Goal: Complete application form

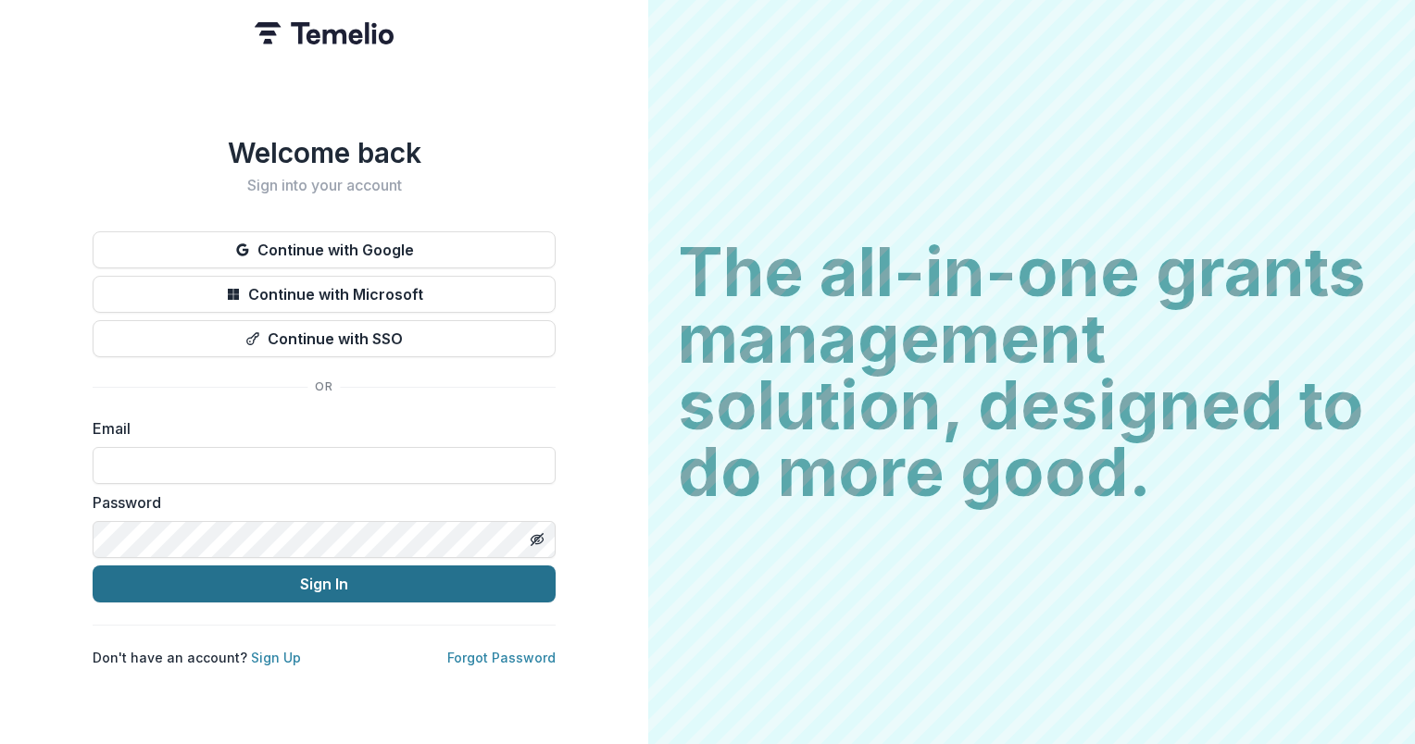
type input "**********"
click at [285, 575] on button "Sign In" at bounding box center [324, 584] width 463 height 37
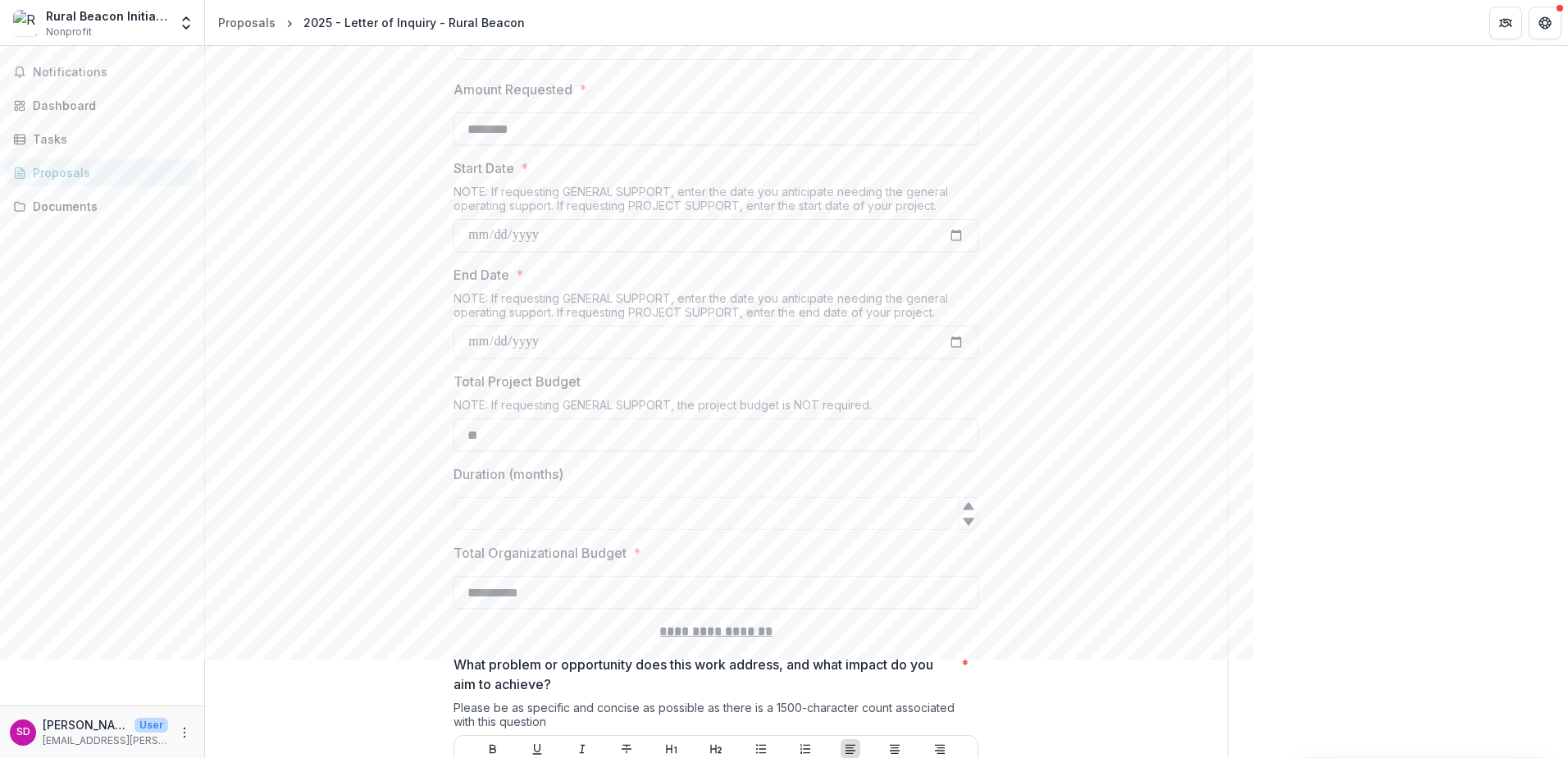
scroll to position [2214, 0]
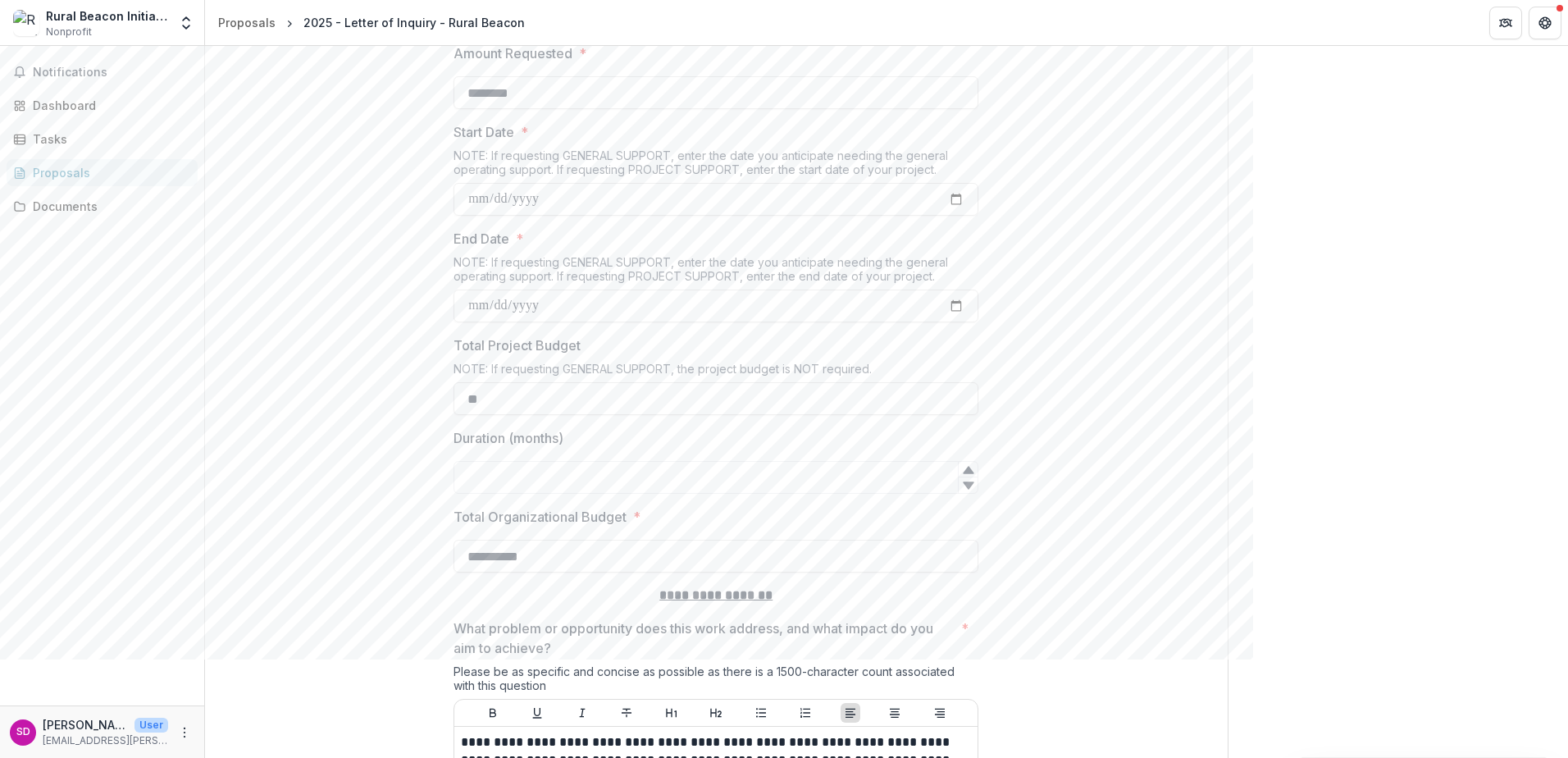
click at [968, 473] on icon at bounding box center [968, 469] width 11 height 7
type input "*"
click at [968, 489] on icon at bounding box center [968, 484] width 11 height 7
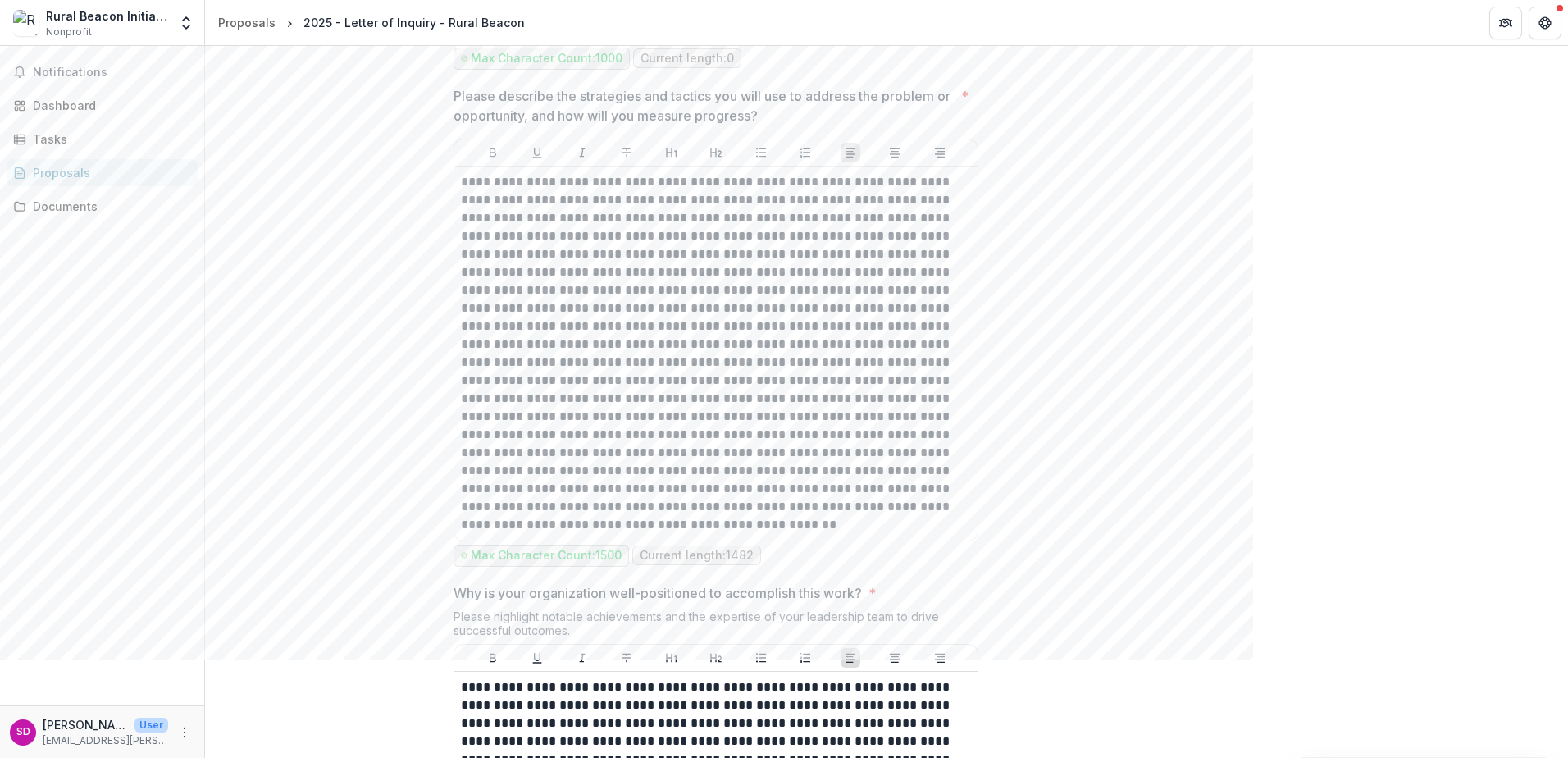
scroll to position [3608, 0]
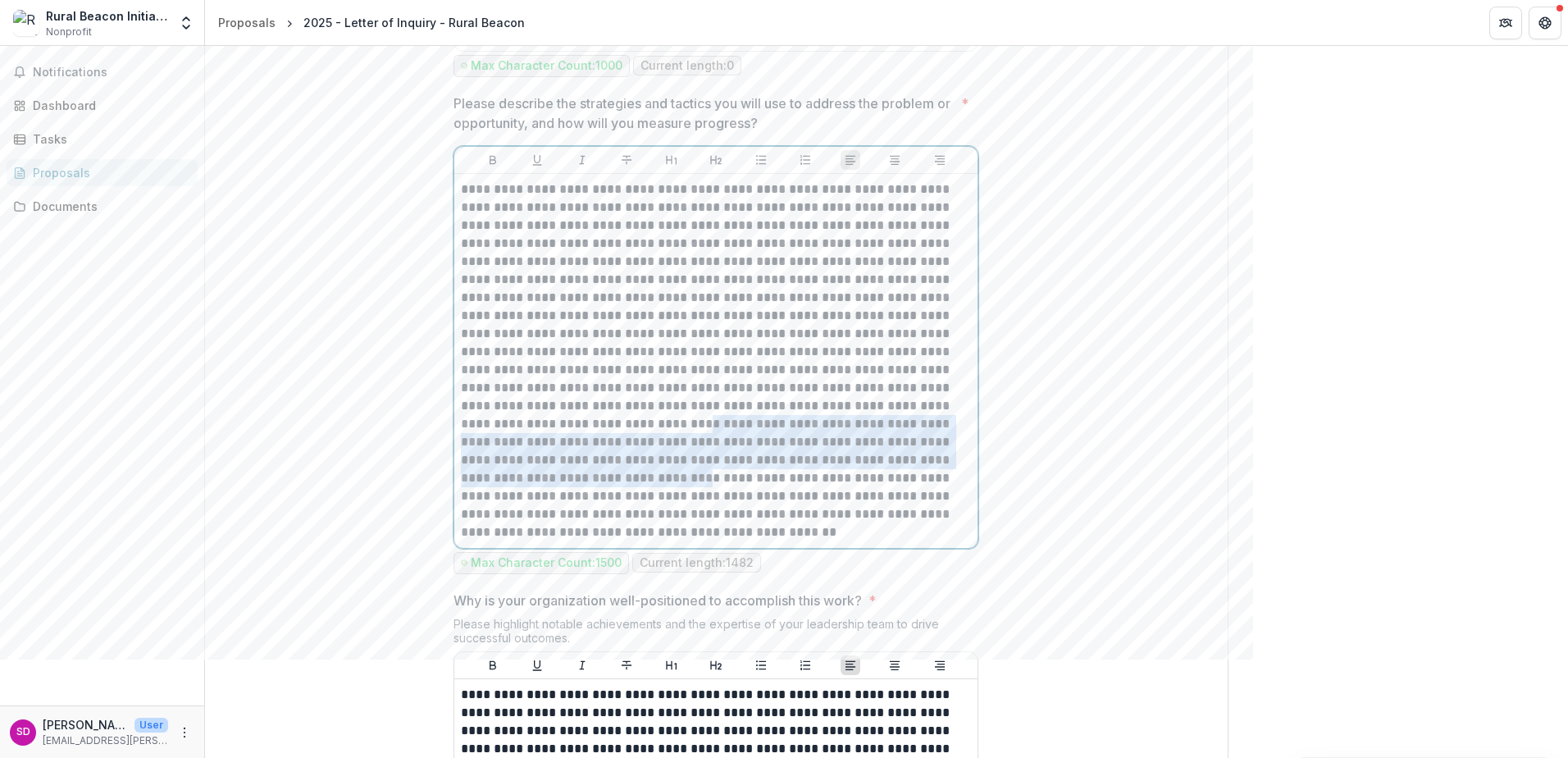
drag, startPoint x: 656, startPoint y: 441, endPoint x: 617, endPoint y: 488, distance: 61.1
click at [617, 488] on p at bounding box center [716, 360] width 510 height 360
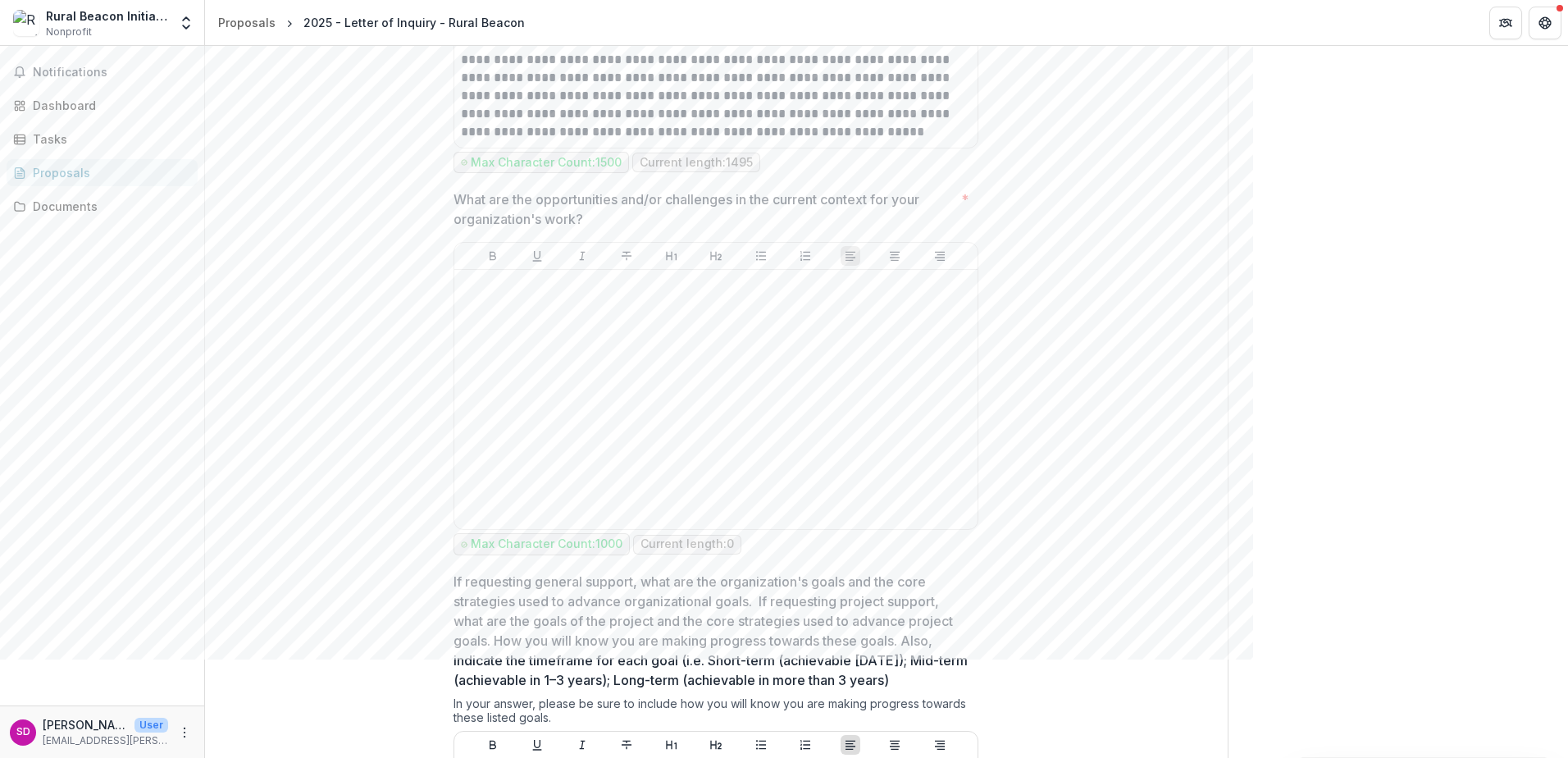
scroll to position [4591, 0]
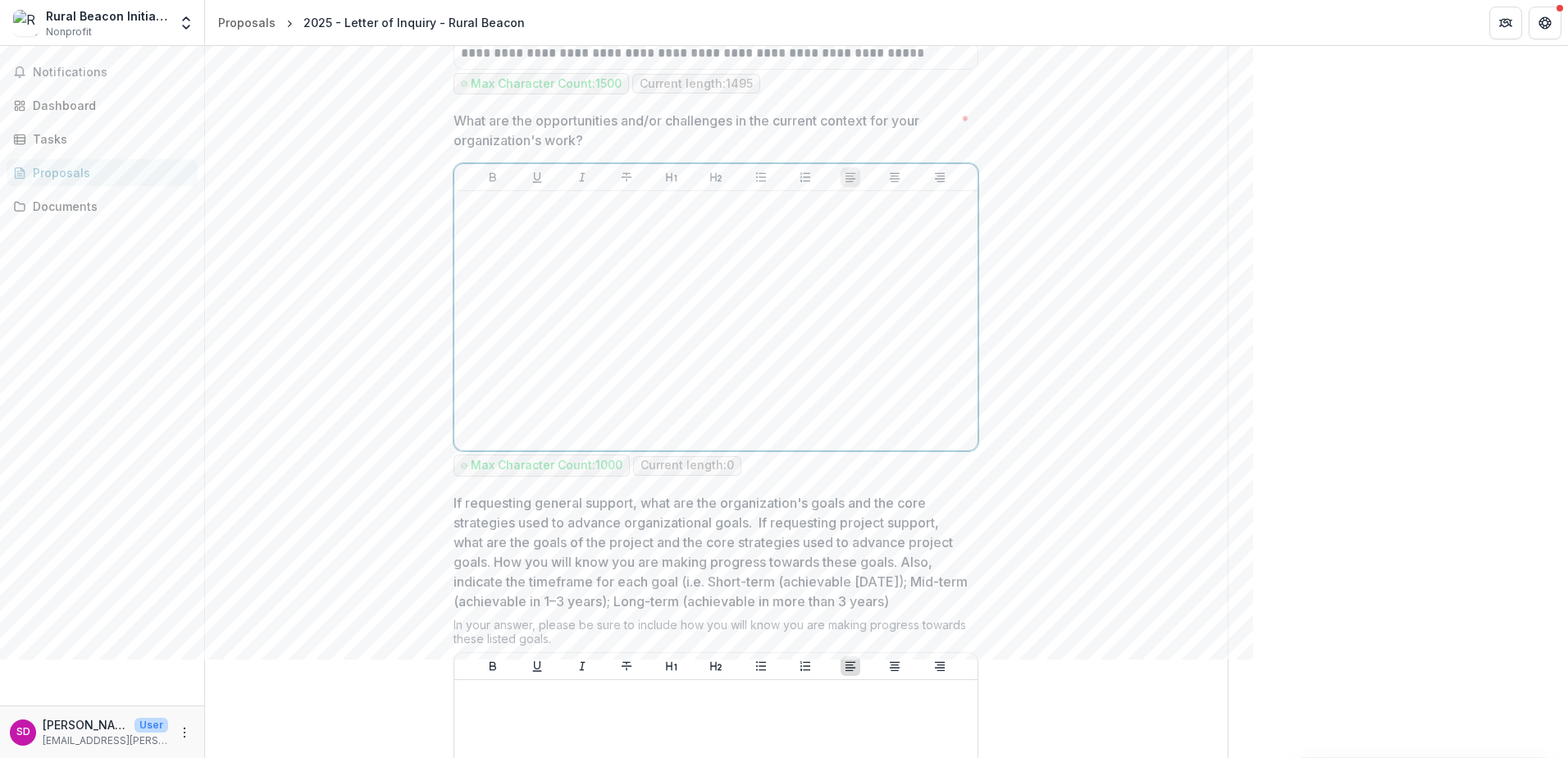
click at [493, 238] on div at bounding box center [716, 321] width 510 height 246
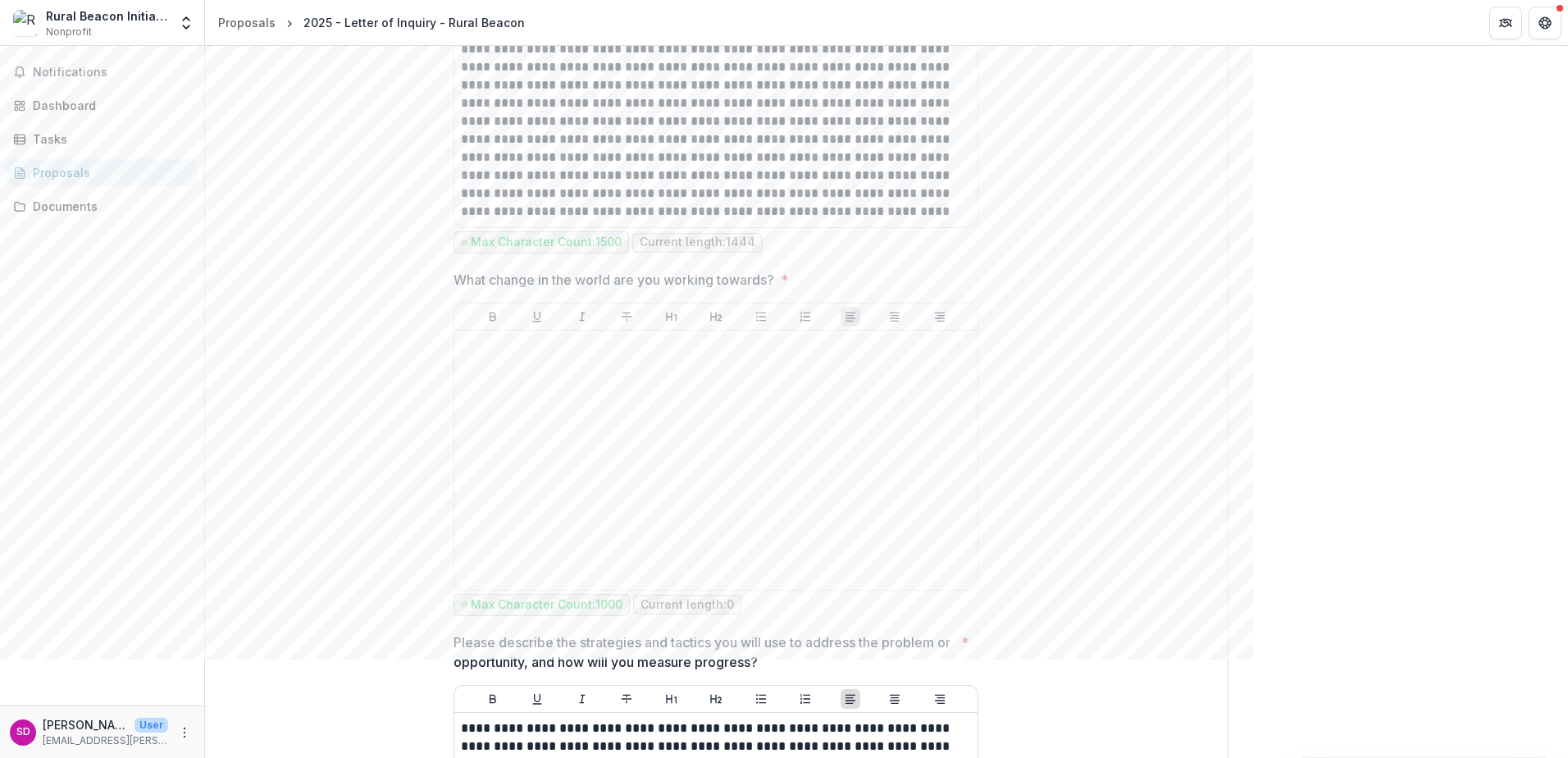
scroll to position [3033, 0]
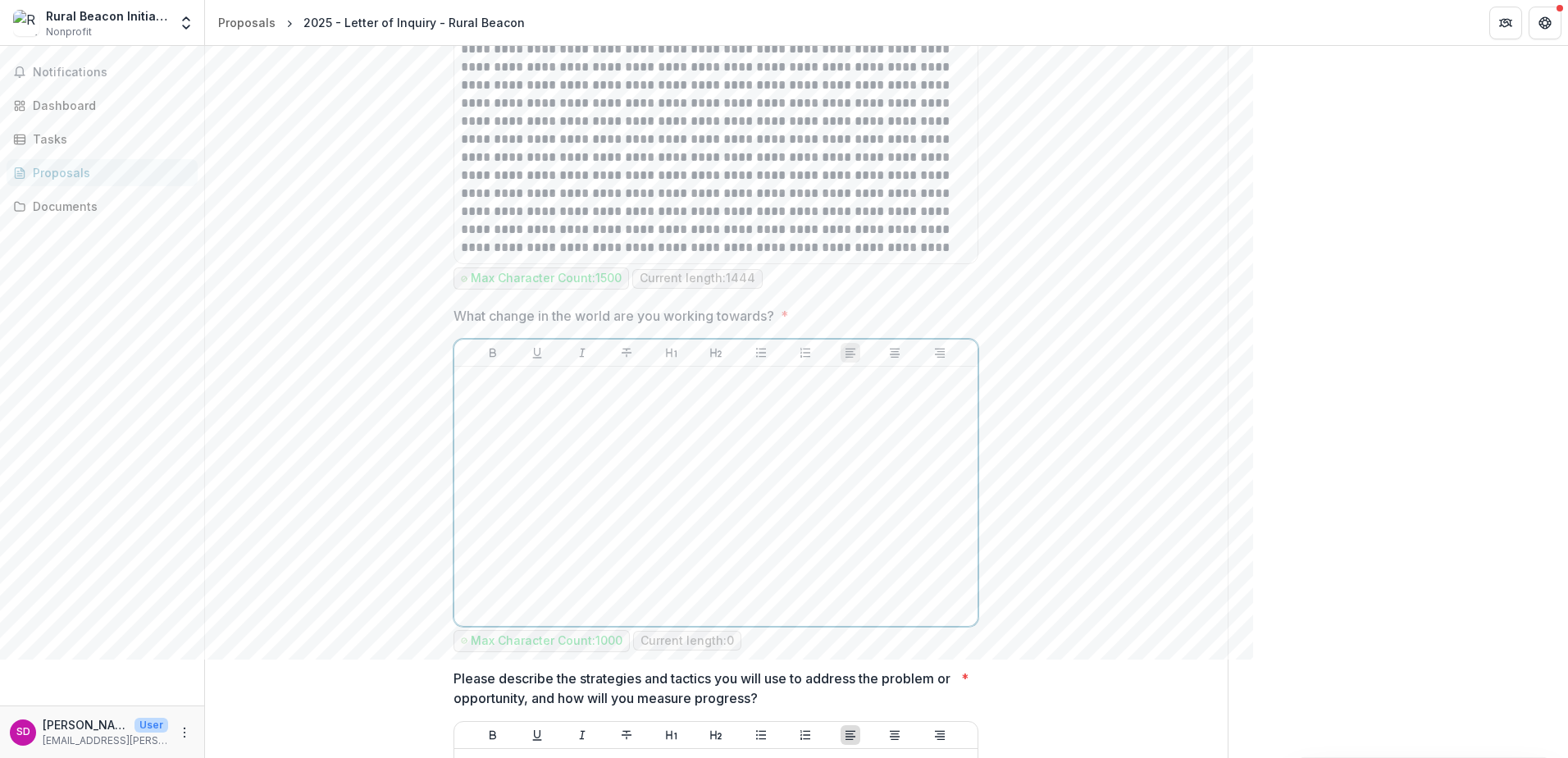
click at [497, 423] on div at bounding box center [716, 496] width 510 height 246
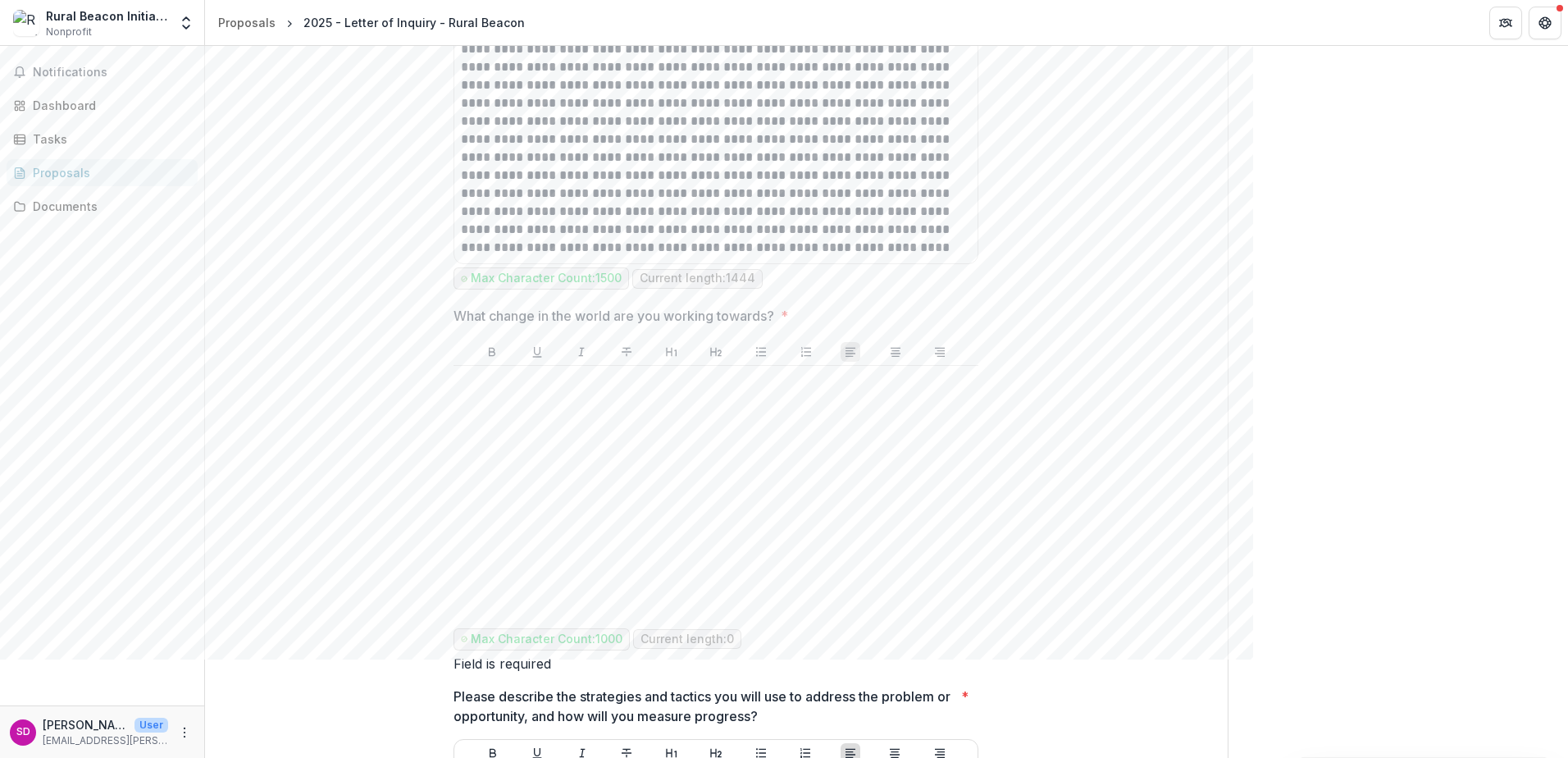
drag, startPoint x: 1192, startPoint y: 393, endPoint x: 1115, endPoint y: 410, distance: 78.9
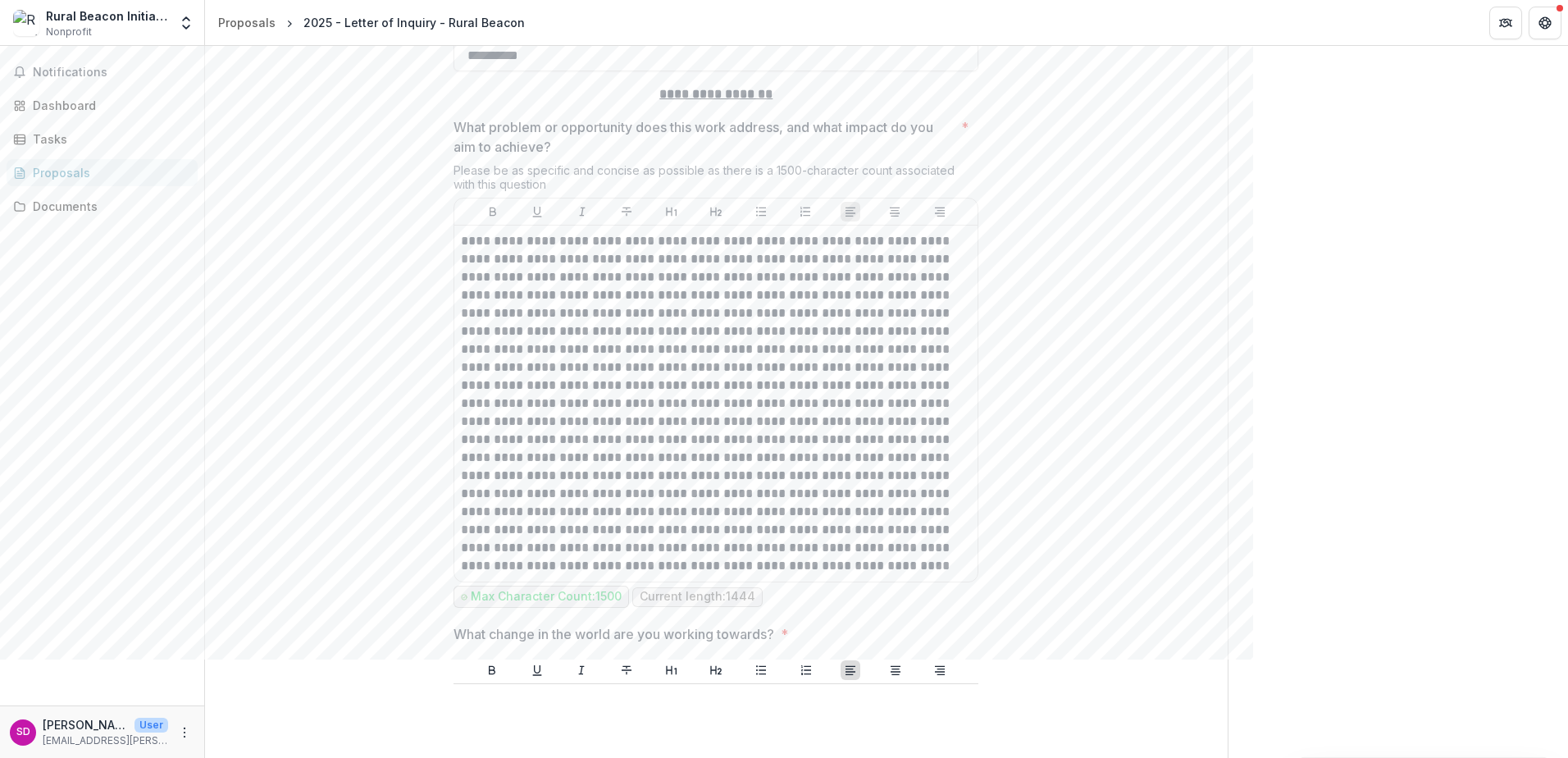
scroll to position [2705, 0]
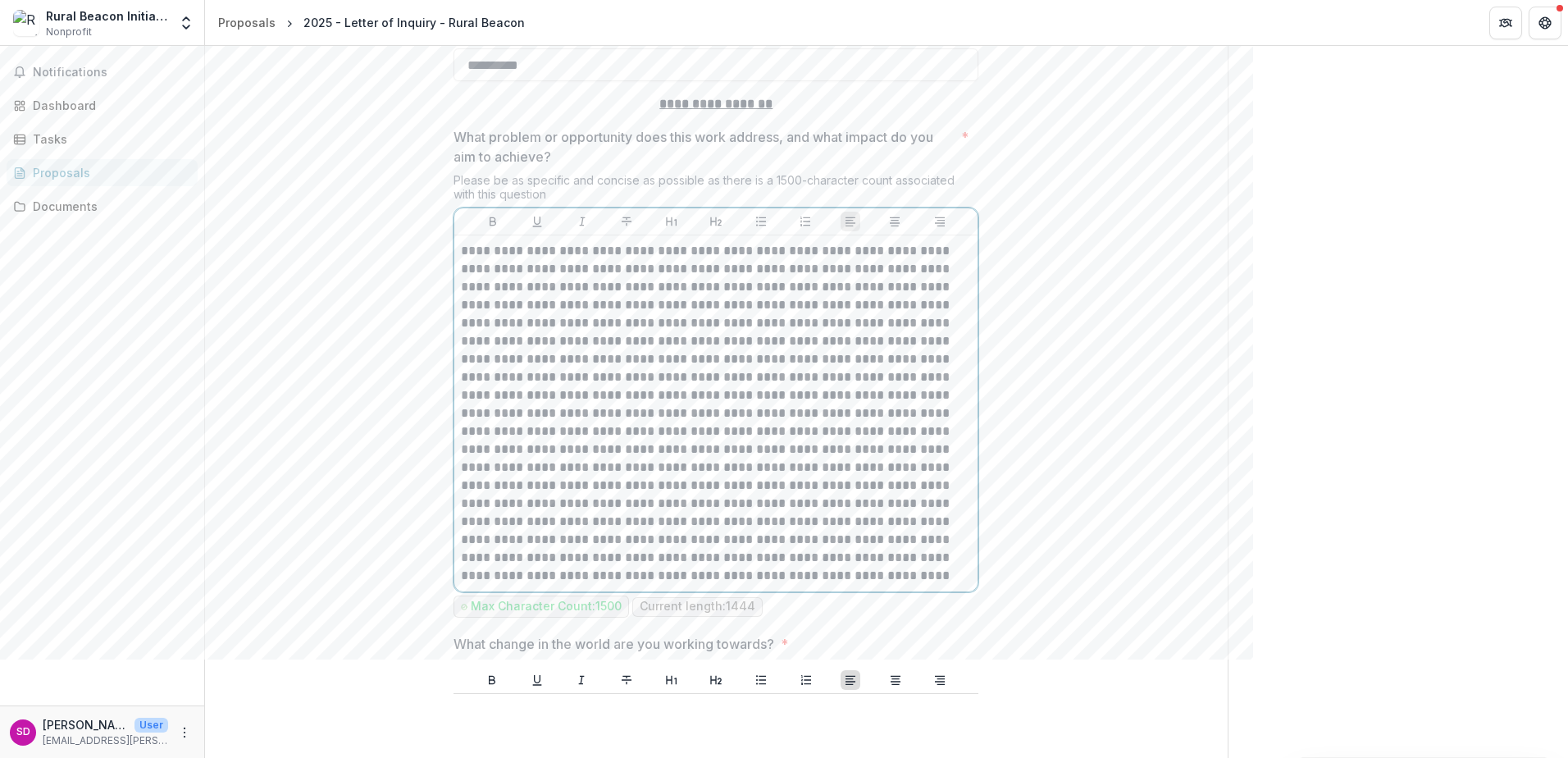
click at [894, 398] on p at bounding box center [716, 413] width 510 height 343
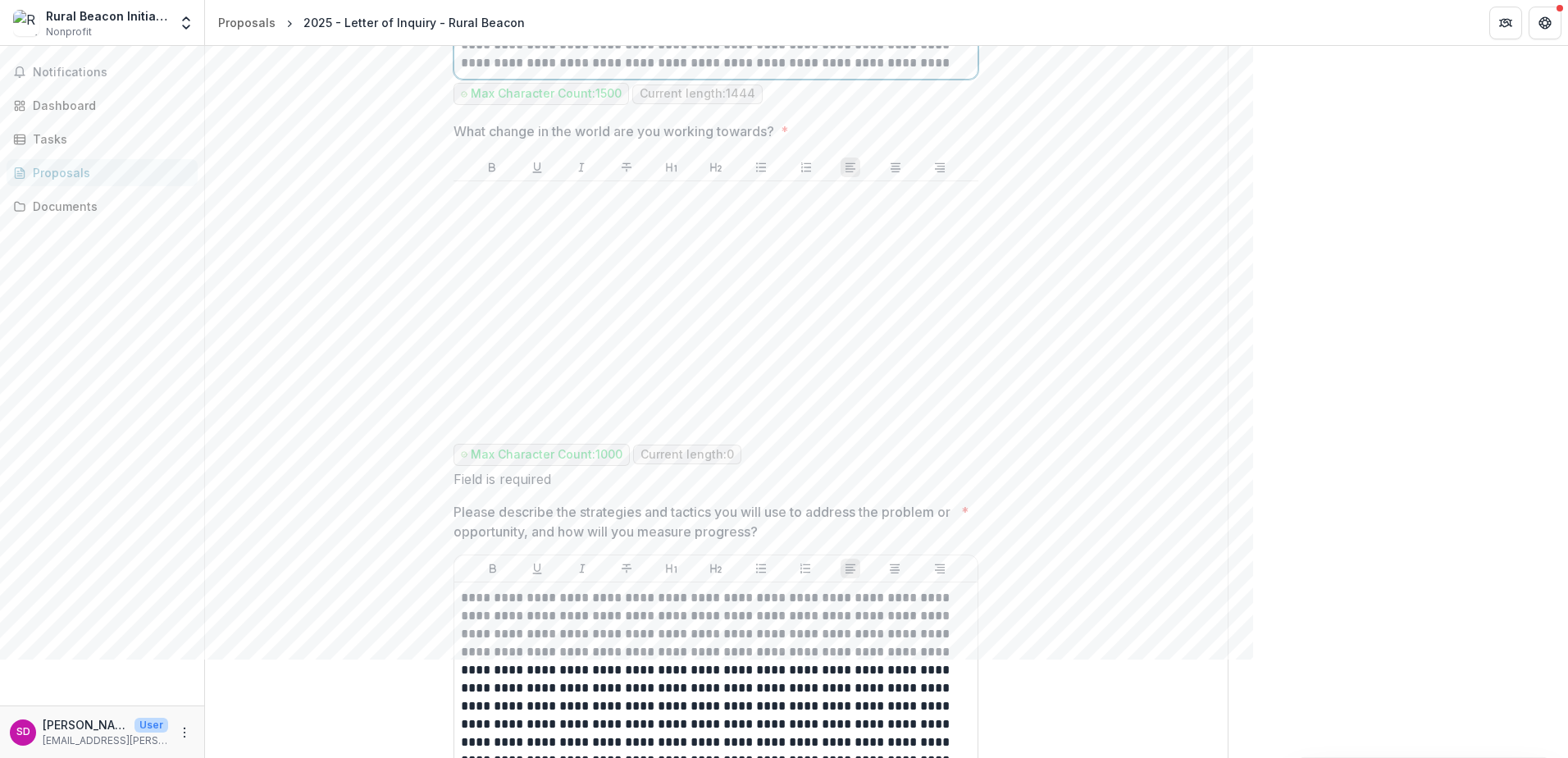
scroll to position [3279, 0]
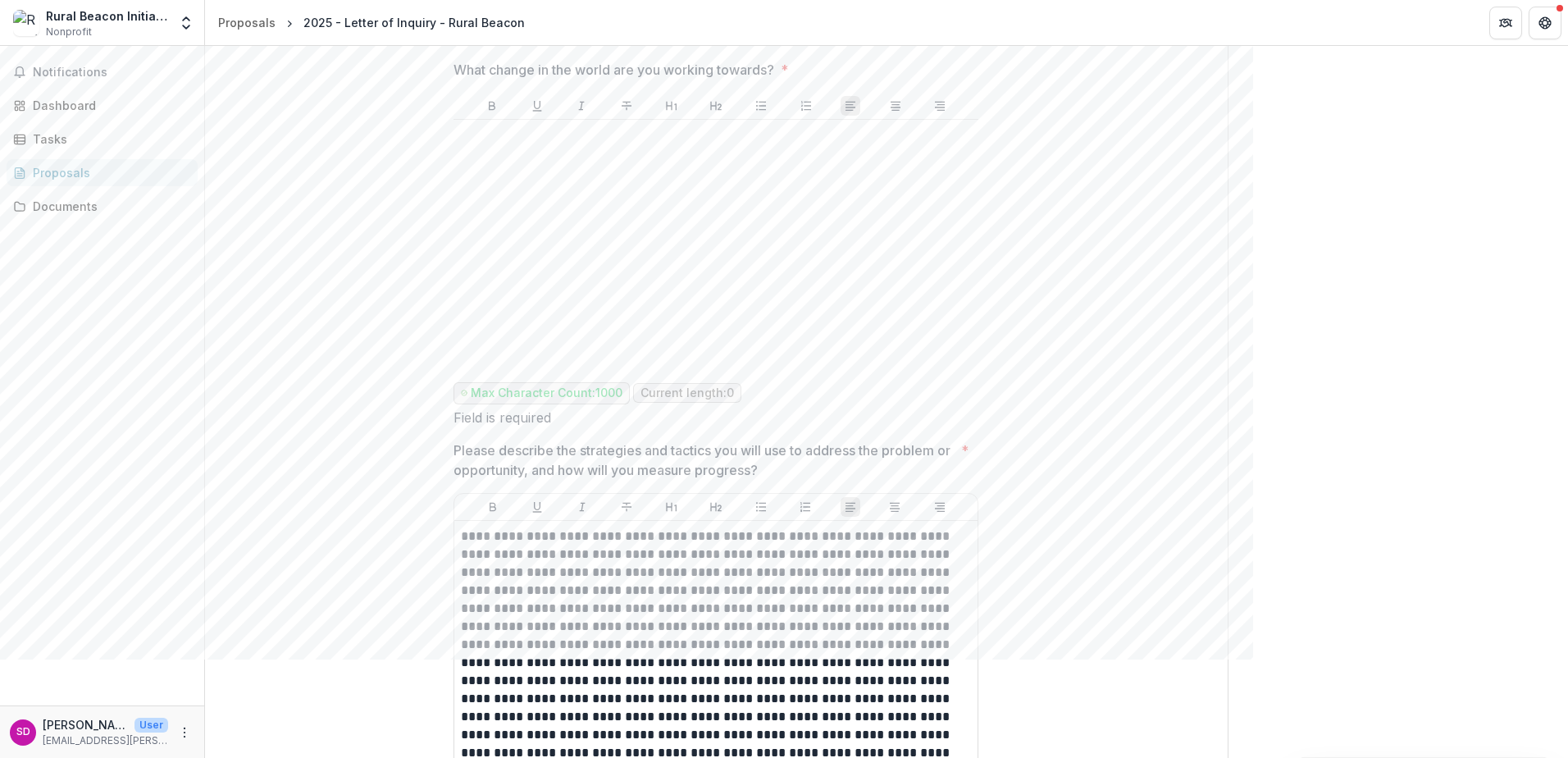
drag, startPoint x: 453, startPoint y: 462, endPoint x: 803, endPoint y: 491, distance: 351.2
click at [803, 480] on p "Please describe the strategies and tactics you will use to address the problem …" at bounding box center [704, 460] width 501 height 39
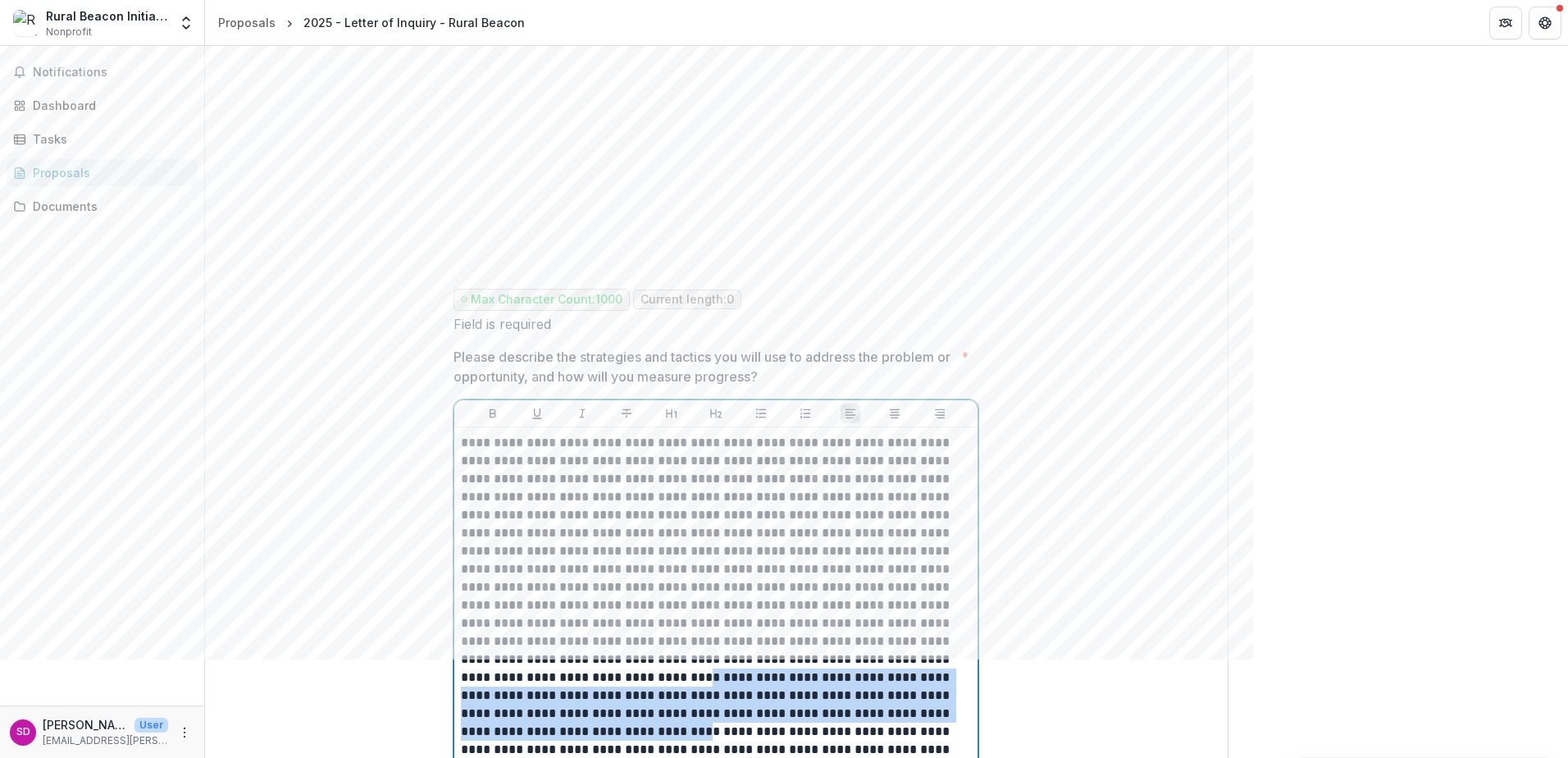
copy p "**********"
click at [478, 404] on div "Please describe the strategies and tactics you will use to address the problem …" at bounding box center [716, 589] width 525 height 483
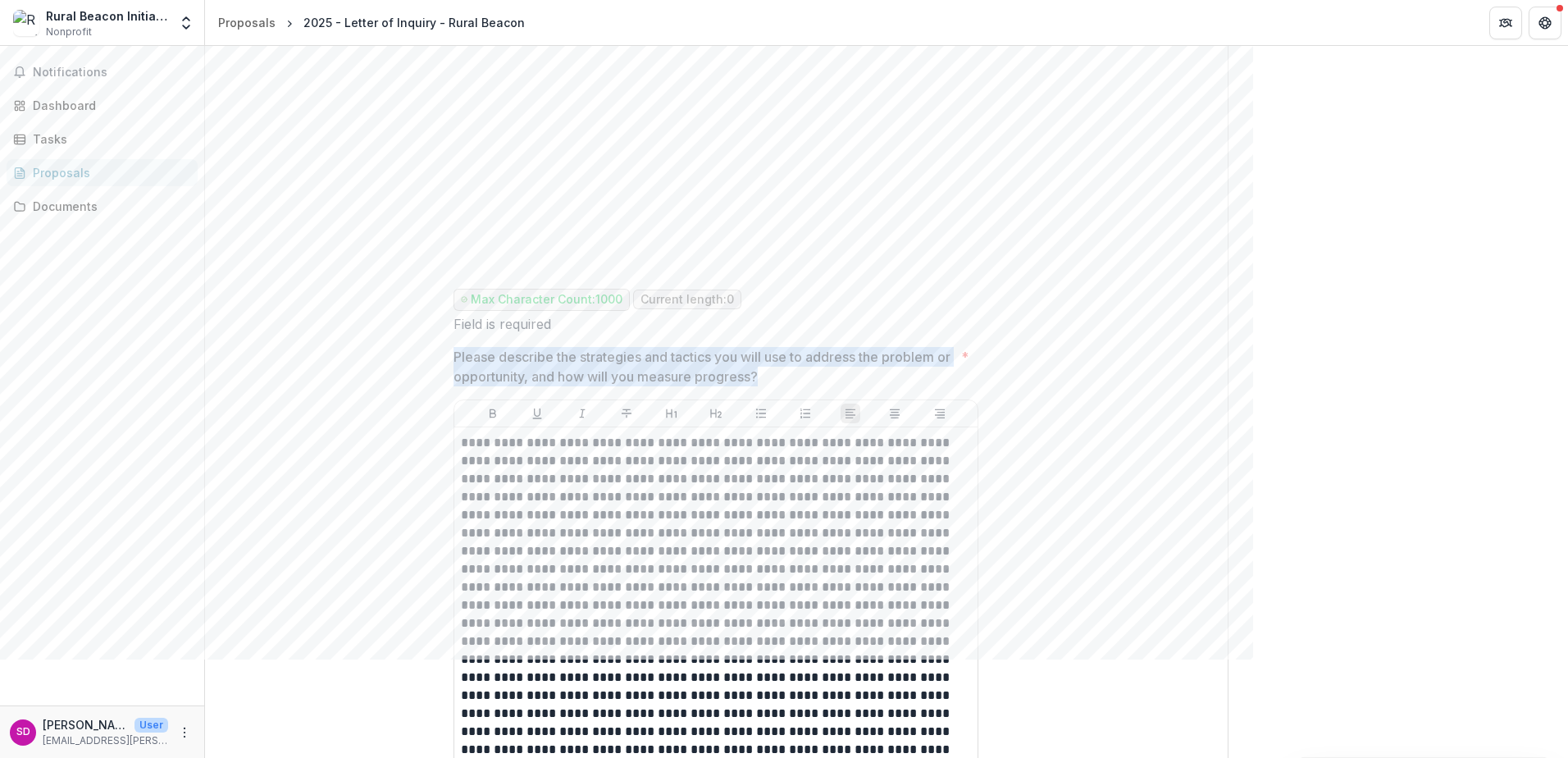
drag, startPoint x: 453, startPoint y: 368, endPoint x: 791, endPoint y: 390, distance: 338.7
click at [791, 386] on p "Please describe the strategies and tactics you will use to address the problem …" at bounding box center [704, 367] width 501 height 39
drag, startPoint x: 781, startPoint y: 391, endPoint x: 448, endPoint y: 375, distance: 333.4
drag, startPoint x: 448, startPoint y: 375, endPoint x: 492, endPoint y: 371, distance: 44.2
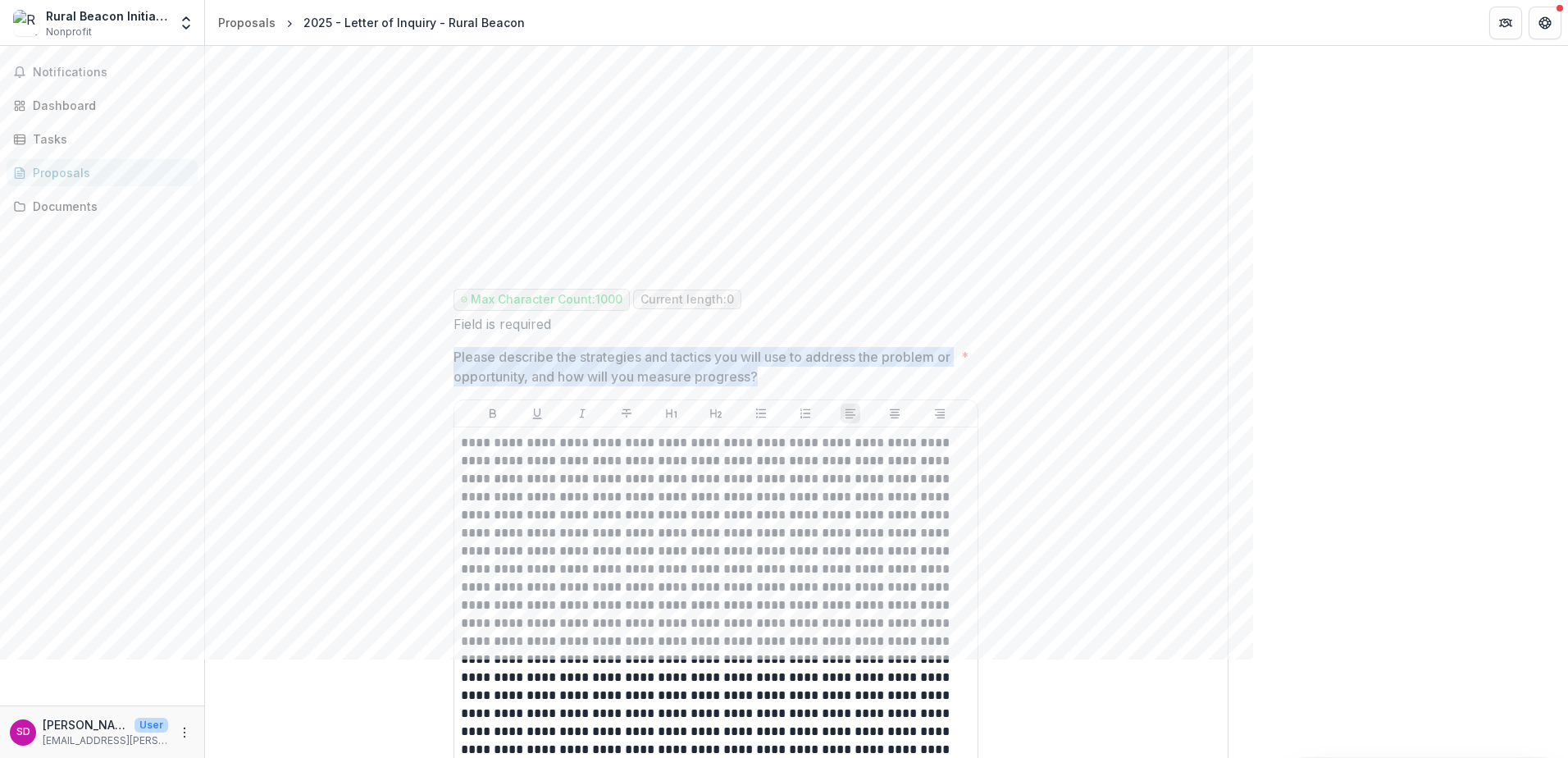
click at [492, 371] on p "Please describe the strategies and tactics you will use to address the problem …" at bounding box center [704, 367] width 501 height 39
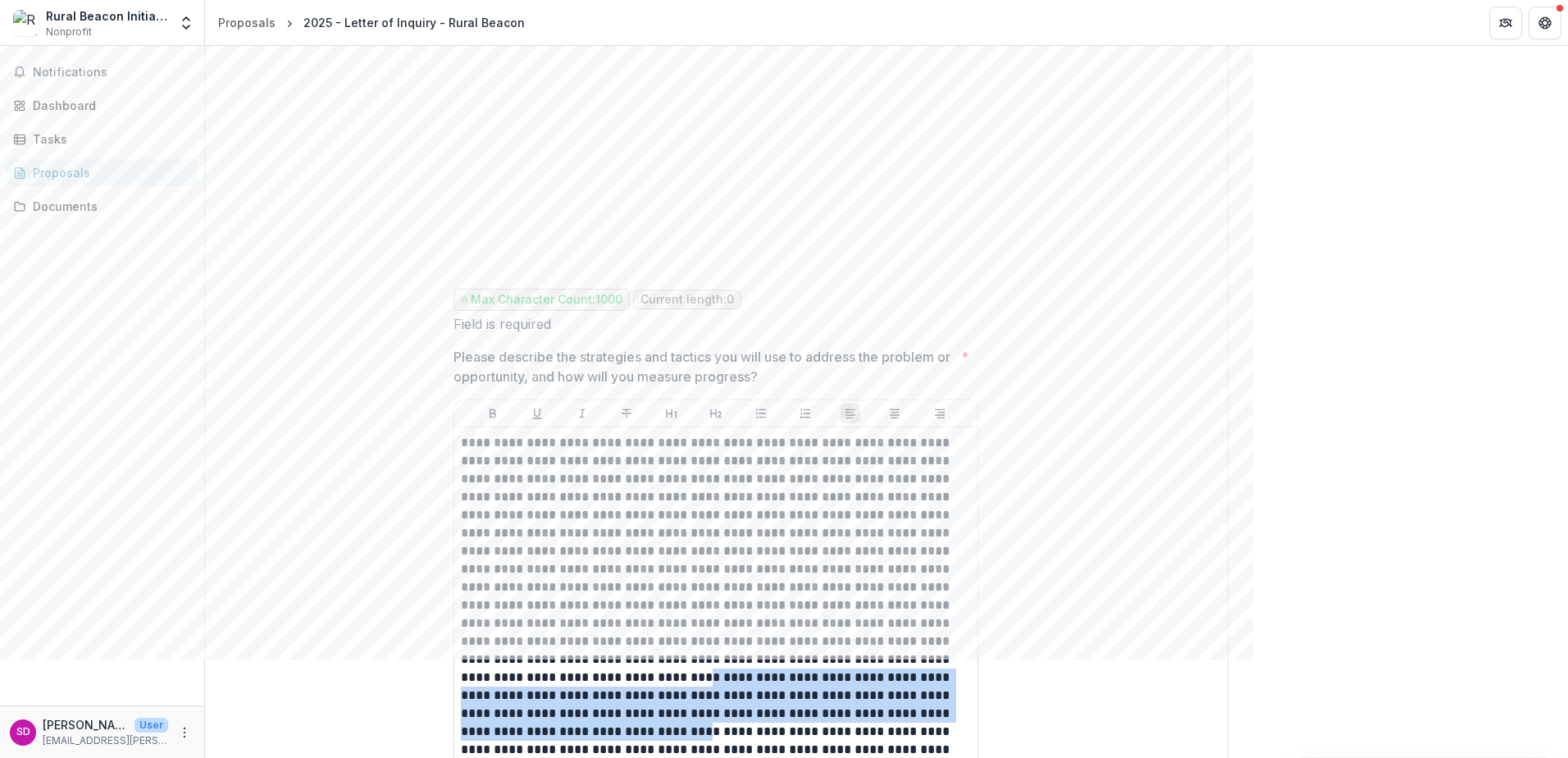
click at [477, 371] on p "Please describe the strategies and tactics you will use to address the problem …" at bounding box center [704, 367] width 501 height 39
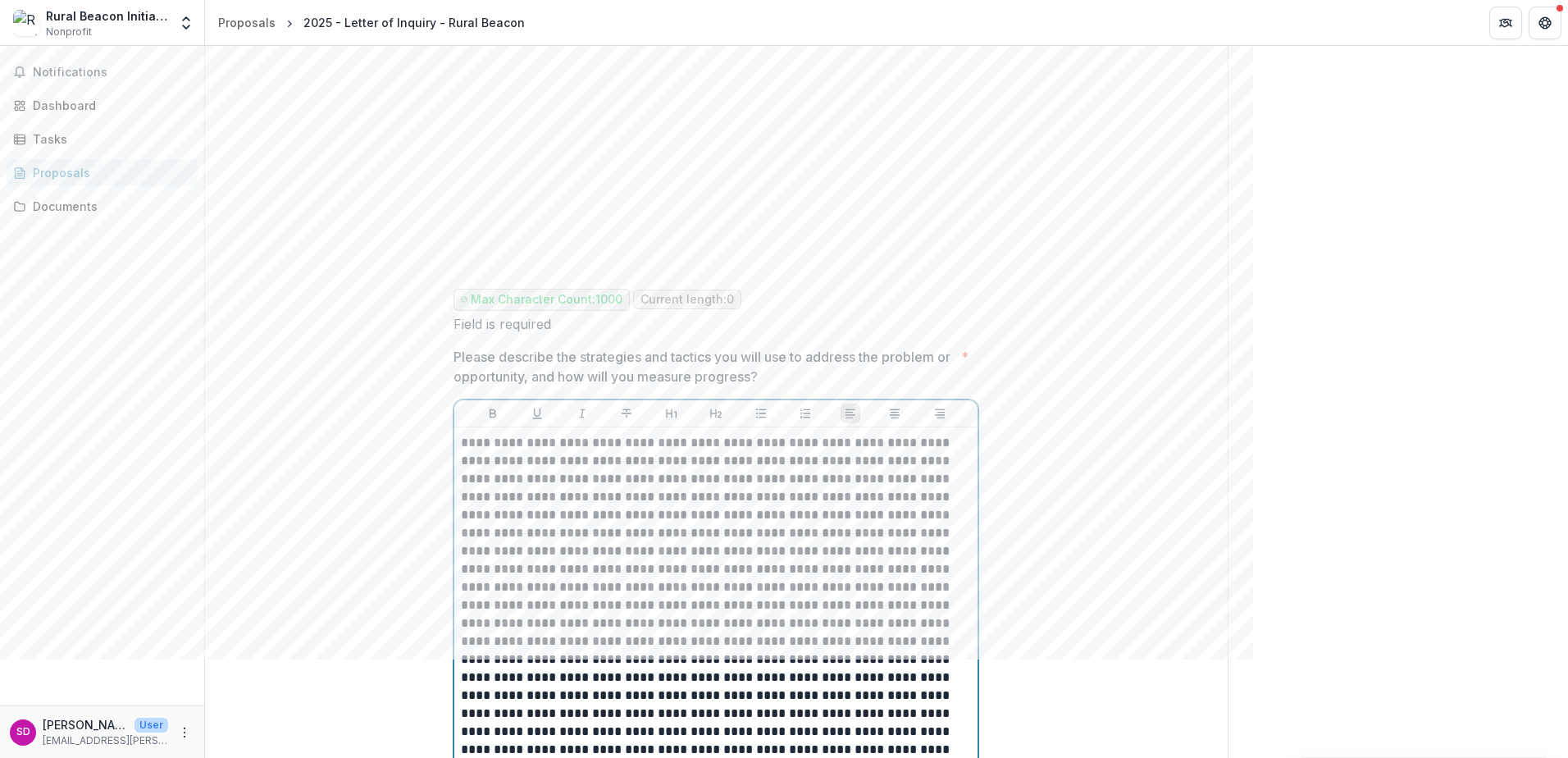
click at [508, 472] on p at bounding box center [716, 614] width 510 height 360
click at [459, 460] on div at bounding box center [716, 614] width 524 height 374
click at [457, 378] on p "Please describe the strategies and tactics you will use to address the problem …" at bounding box center [704, 367] width 501 height 39
drag, startPoint x: 452, startPoint y: 372, endPoint x: 774, endPoint y: 389, distance: 322.4
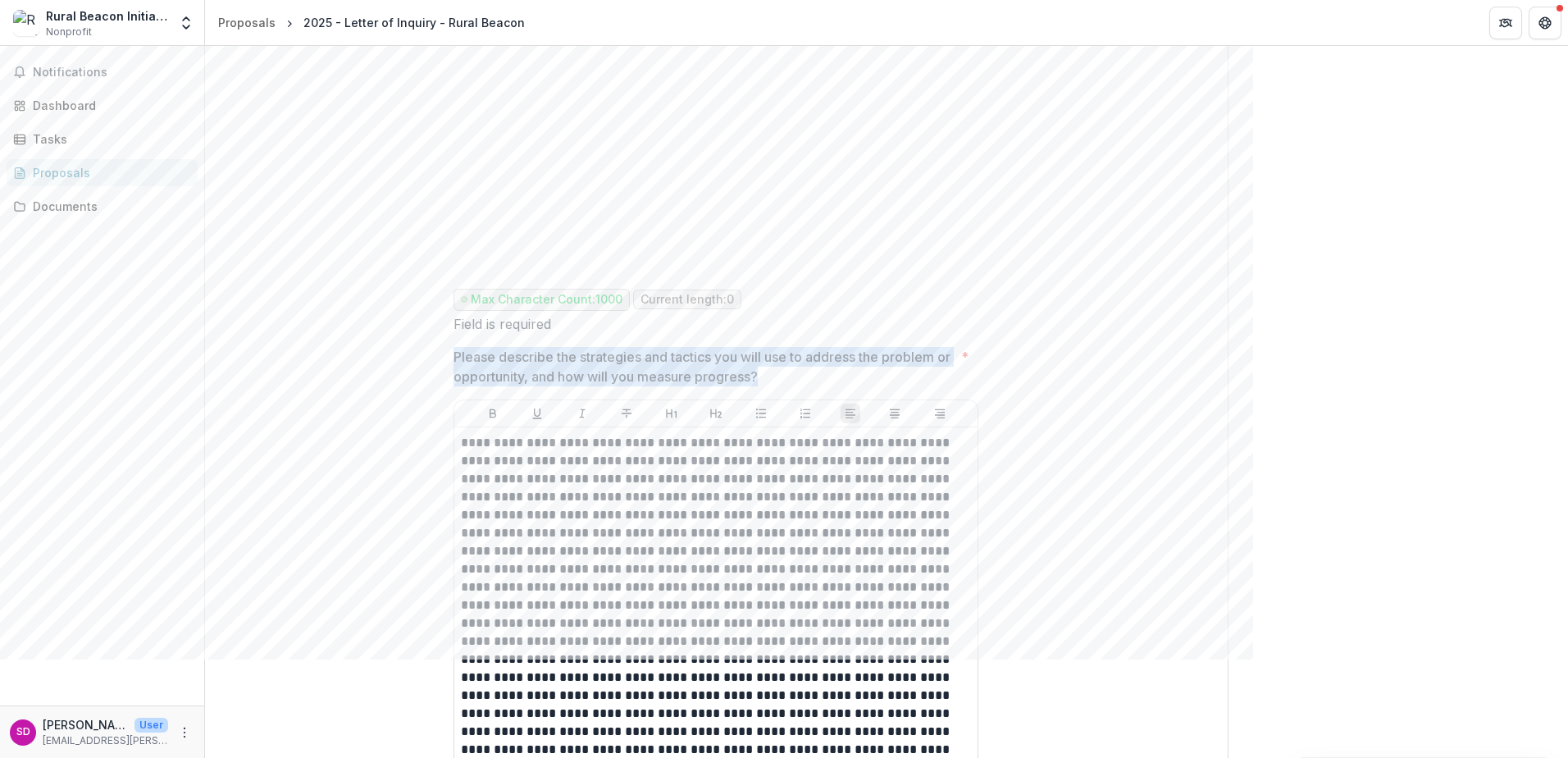
drag, startPoint x: 774, startPoint y: 389, endPoint x: 677, endPoint y: 374, distance: 98.2
copy p "Please describe the strategies and tactics you will use to address the problem …"
click at [640, 642] on p at bounding box center [716, 614] width 510 height 360
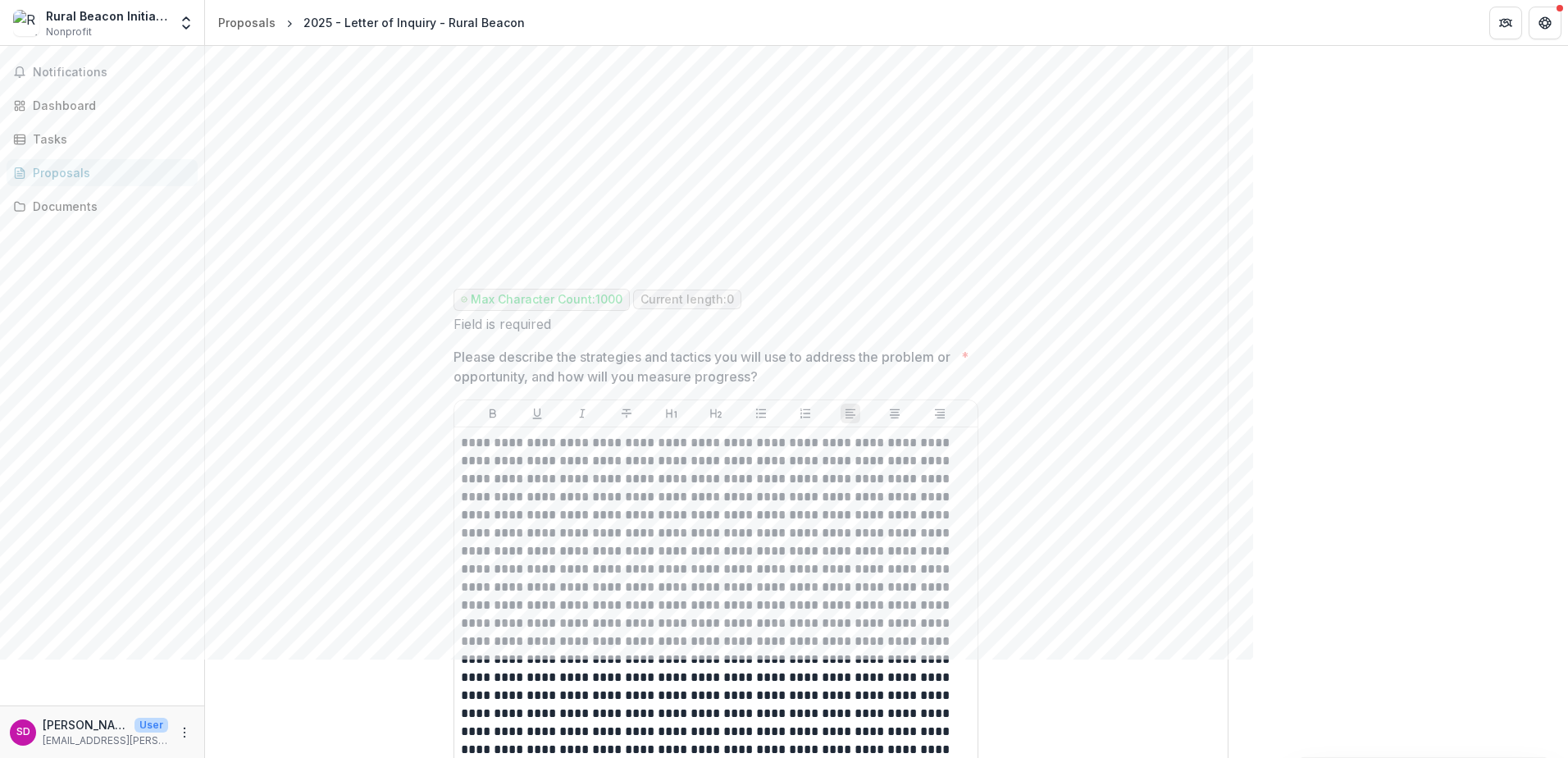
drag, startPoint x: 459, startPoint y: 458, endPoint x: 588, endPoint y: 539, distance: 152.3
click at [588, 539] on div at bounding box center [716, 614] width 524 height 374
click at [603, 561] on p at bounding box center [716, 614] width 510 height 360
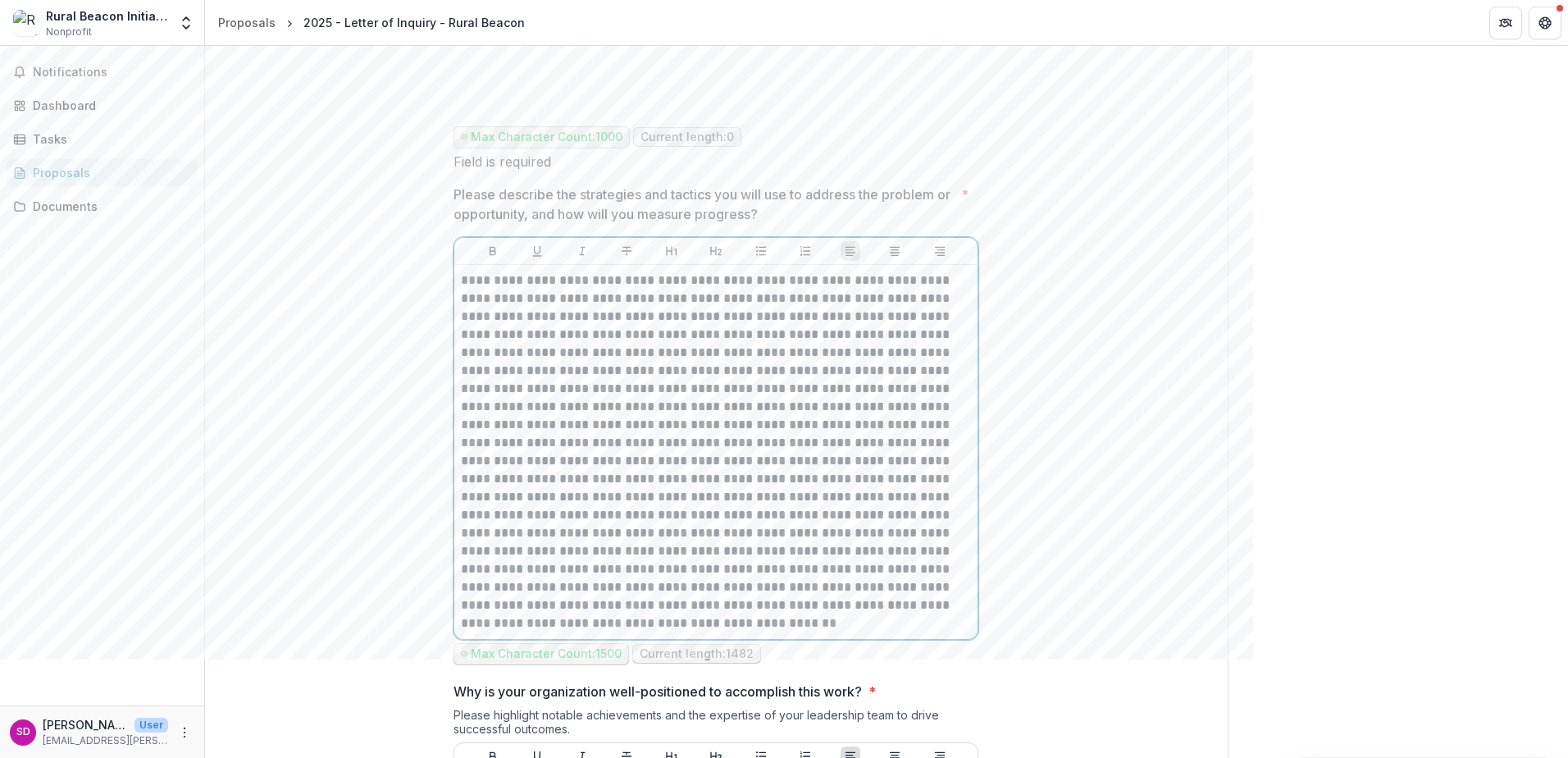
scroll to position [3536, 0]
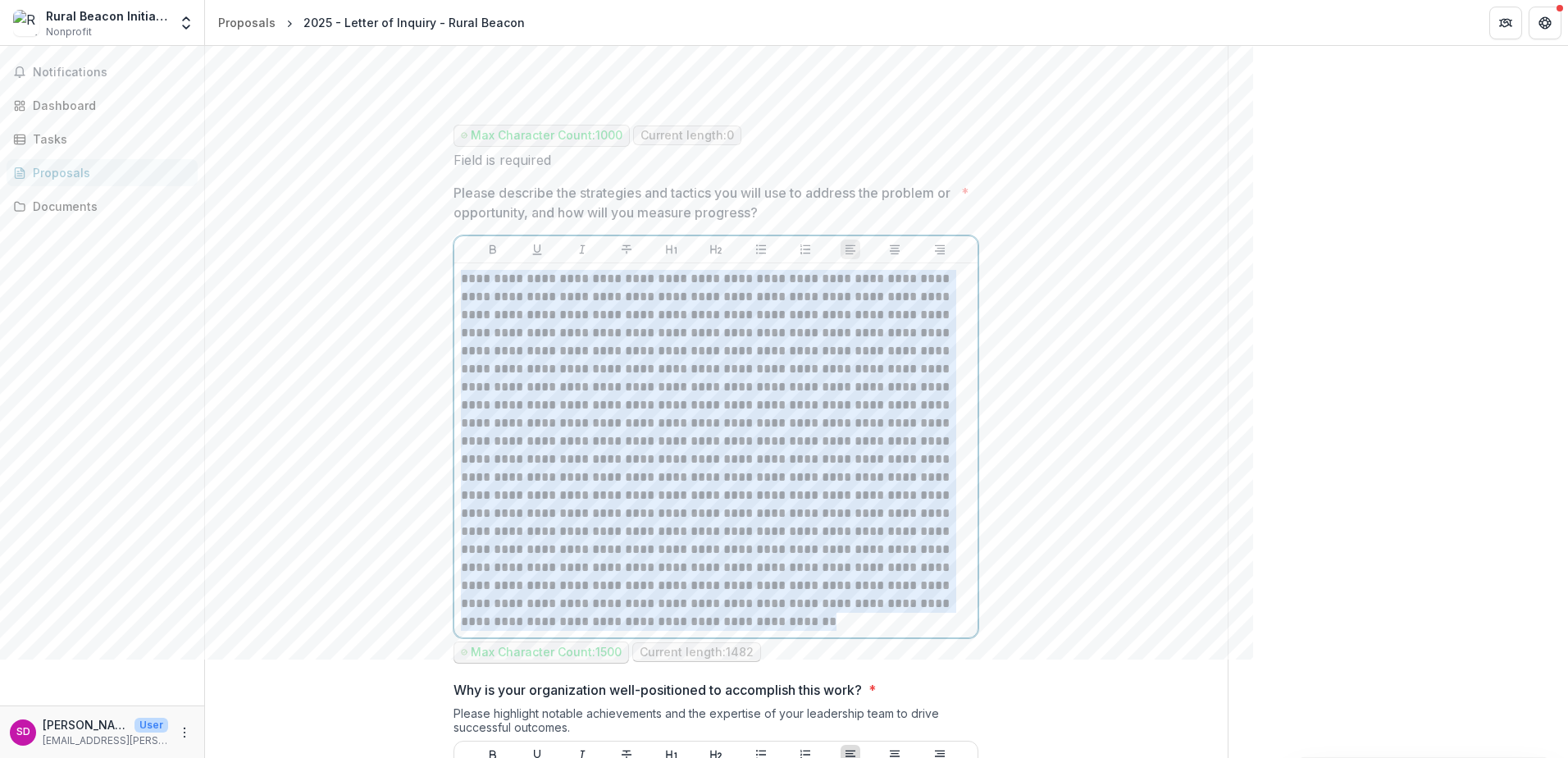
drag, startPoint x: 726, startPoint y: 637, endPoint x: 458, endPoint y: 288, distance: 440.0
click at [458, 288] on div at bounding box center [716, 450] width 524 height 374
copy p "**********"
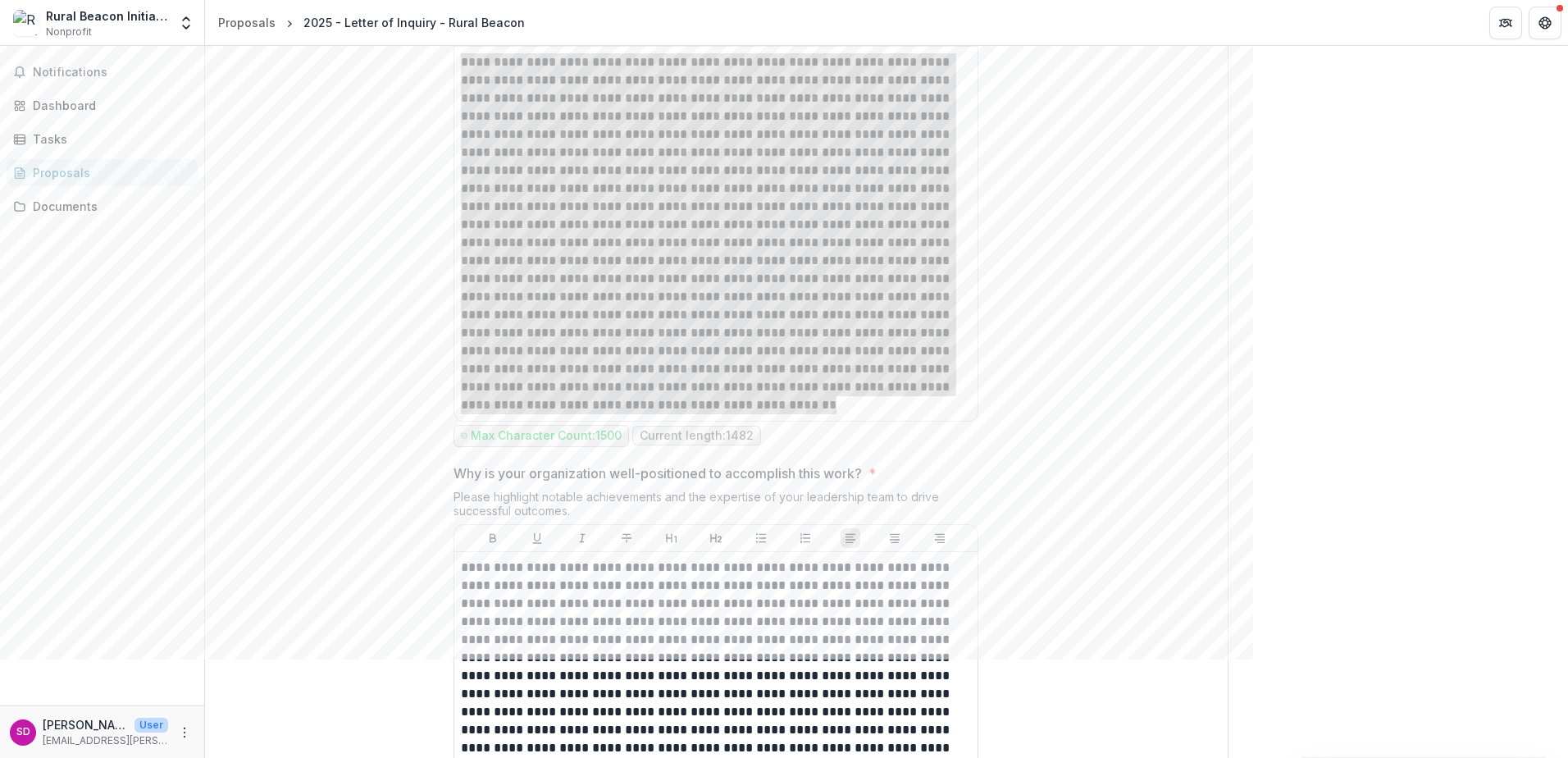
scroll to position [3782, 0]
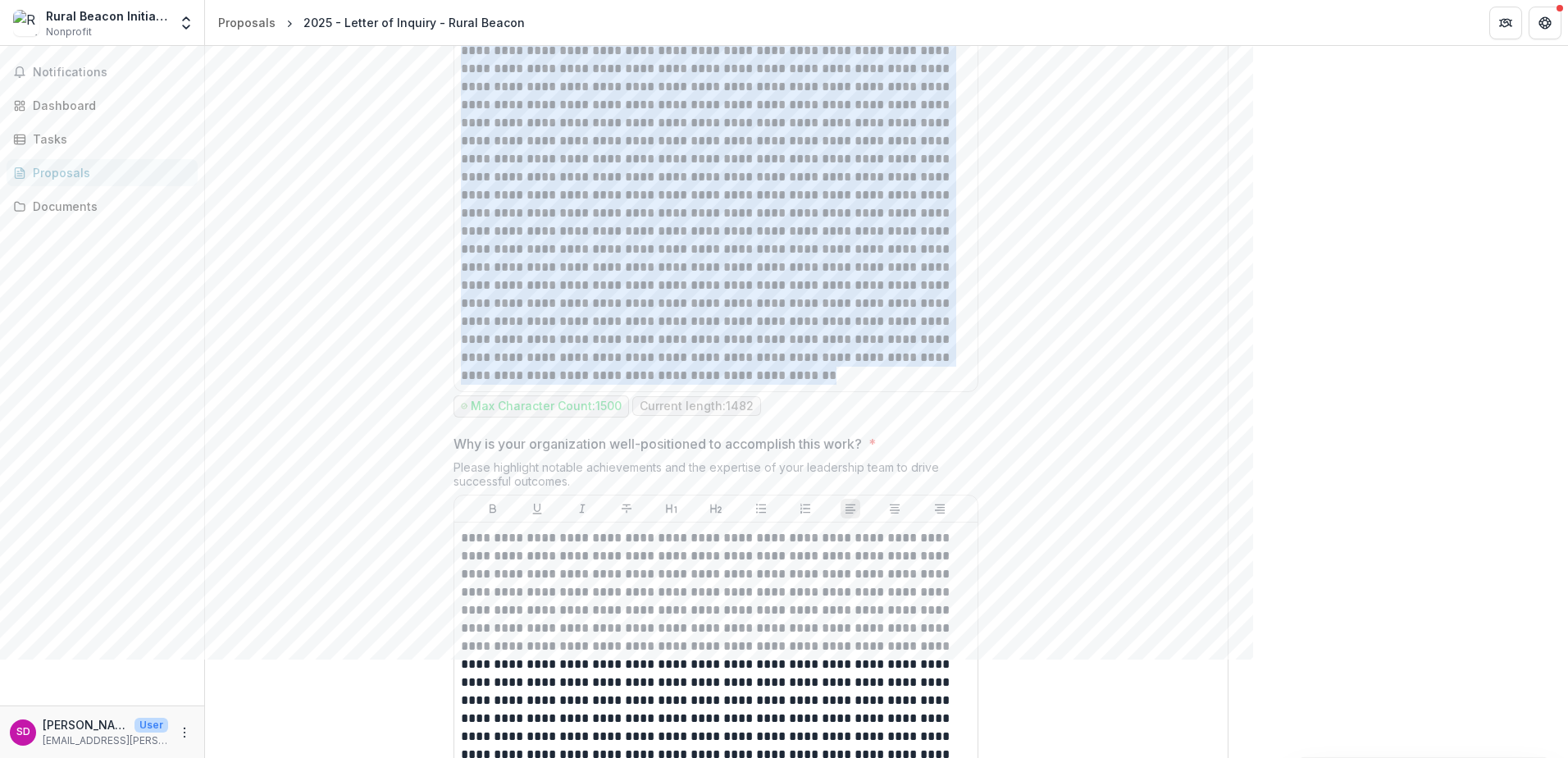
drag, startPoint x: 1098, startPoint y: 503, endPoint x: 594, endPoint y: 495, distance: 504.1
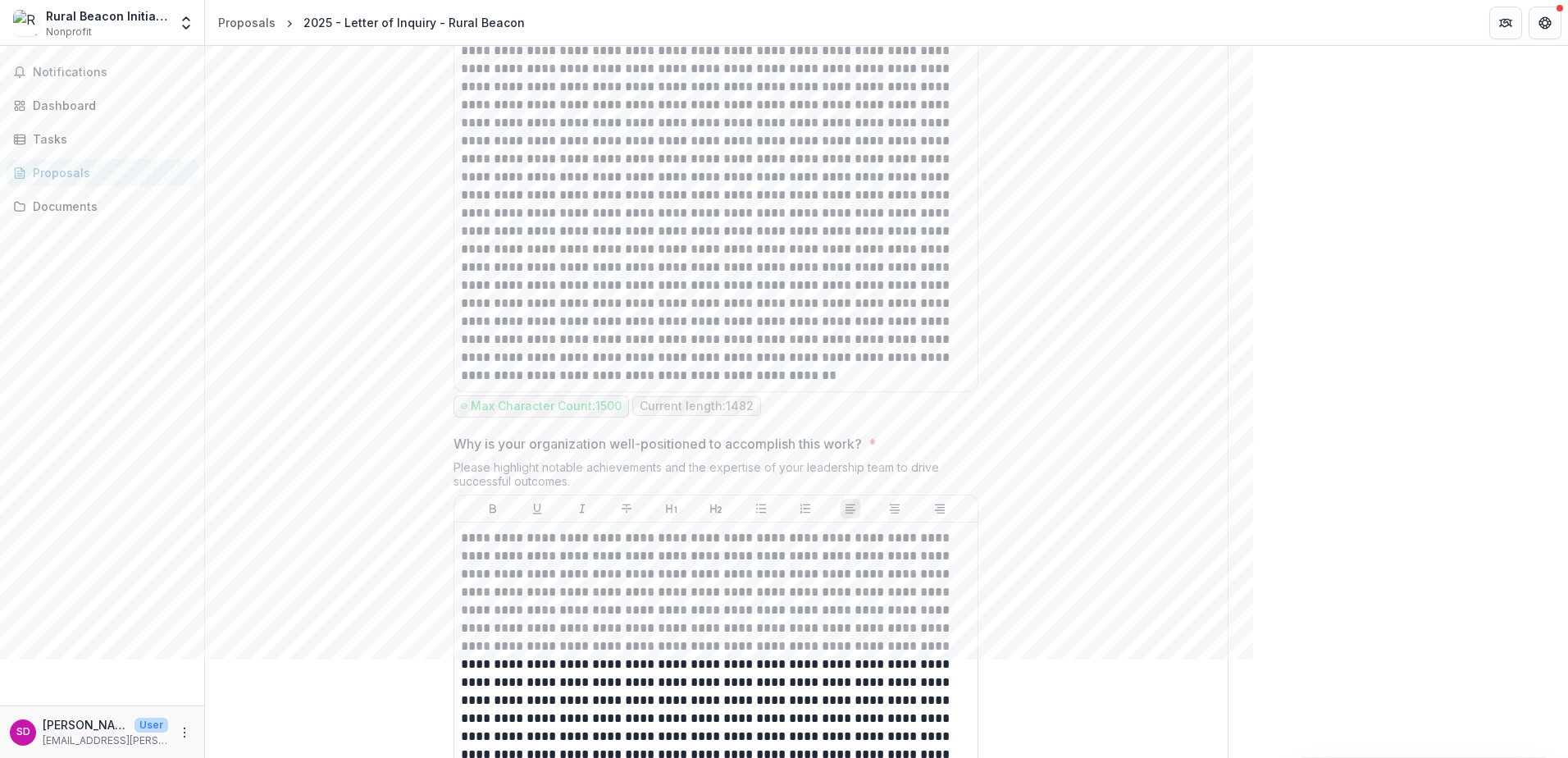
click at [457, 453] on p "Why is your organization well-positioned to accomplish this work?" at bounding box center [657, 444] width 408 height 19
drag, startPoint x: 453, startPoint y: 457, endPoint x: 858, endPoint y: 464, distance: 405.1
click at [862, 453] on p "Why is your organization well-positioned to accomplish this work?" at bounding box center [657, 444] width 408 height 19
drag, startPoint x: 455, startPoint y: 460, endPoint x: 868, endPoint y: 459, distance: 413.0
click at [868, 453] on span "Why is your organization well-positioned to accomplish this work? *" at bounding box center [710, 444] width 515 height 19
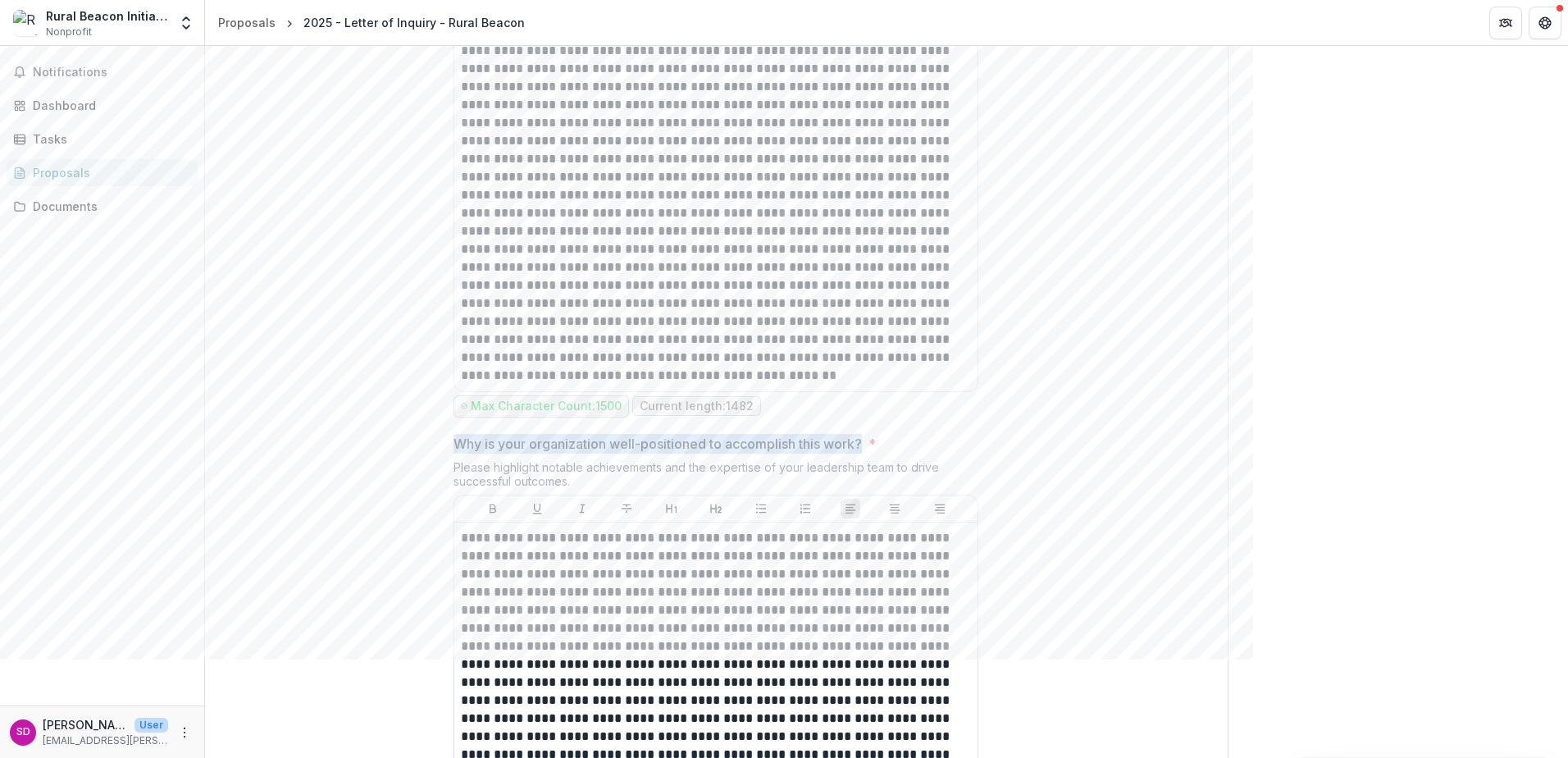
drag, startPoint x: 866, startPoint y: 456, endPoint x: 454, endPoint y: 453, distance: 412.0
click at [454, 453] on p "Why is your organization well-positioned to accomplish this work?" at bounding box center [657, 444] width 408 height 19
click at [462, 453] on p "Why is your organization well-positioned to accomplish this work?" at bounding box center [657, 444] width 408 height 19
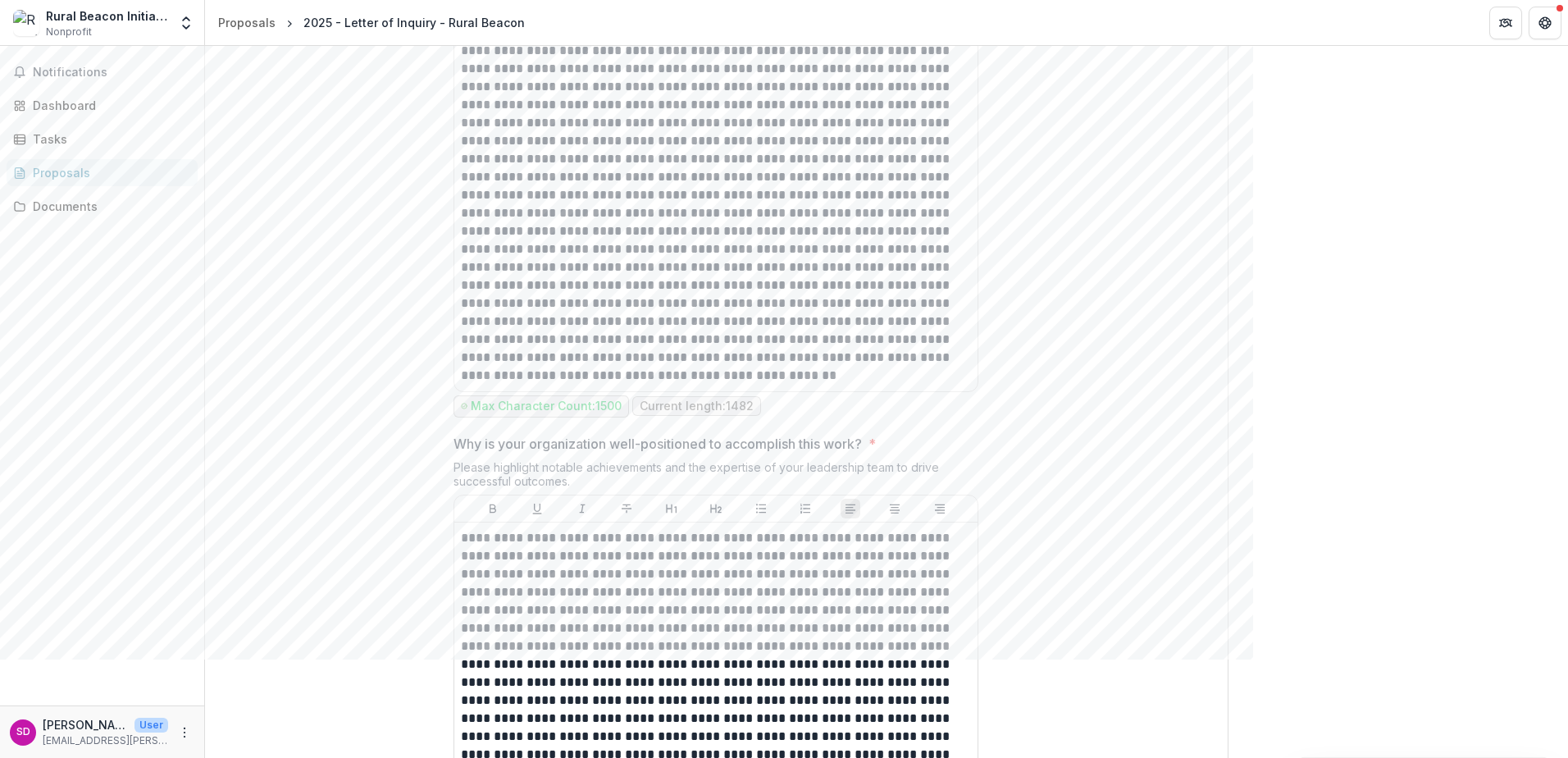
click at [462, 453] on p "Why is your organization well-positioned to accomplish this work?" at bounding box center [657, 444] width 408 height 19
drag, startPoint x: 457, startPoint y: 456, endPoint x: 811, endPoint y: 452, distance: 354.0
click at [862, 453] on p "Why is your organization well-positioned to accomplish this work?" at bounding box center [657, 444] width 408 height 19
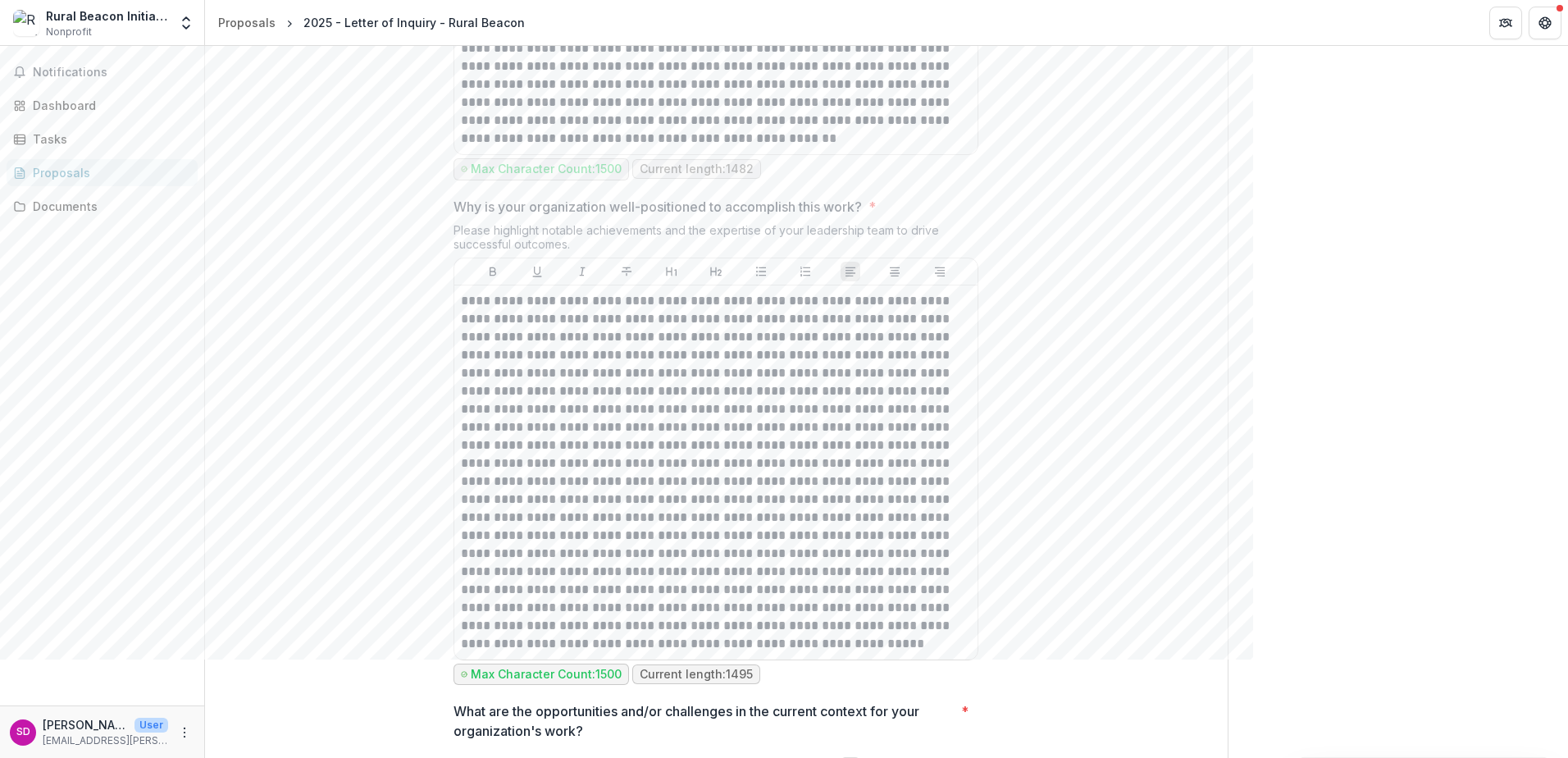
scroll to position [4111, 0]
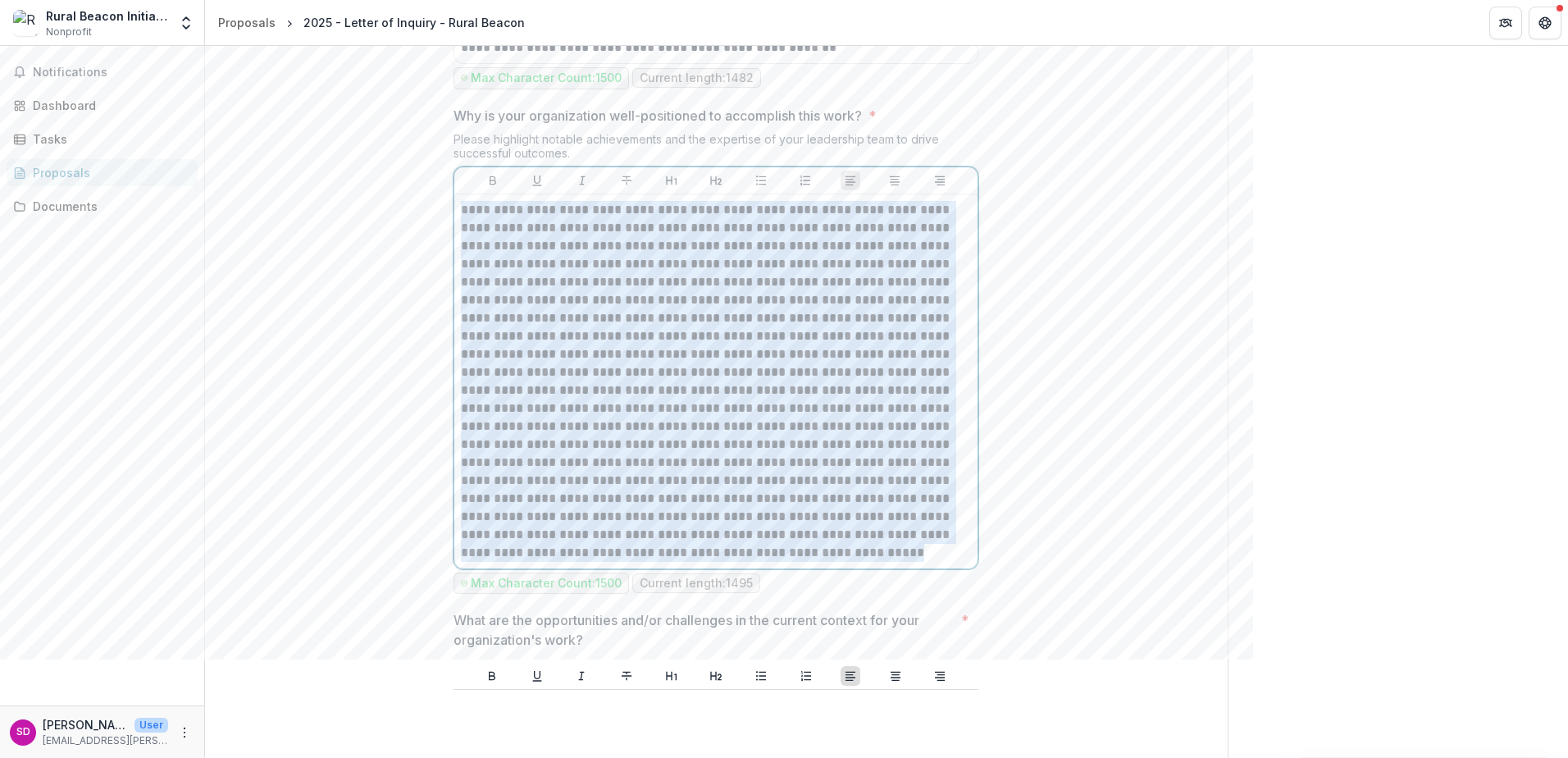
drag, startPoint x: 523, startPoint y: 567, endPoint x: 460, endPoint y: 225, distance: 347.8
click at [461, 225] on p at bounding box center [716, 381] width 510 height 360
copy p "**********"
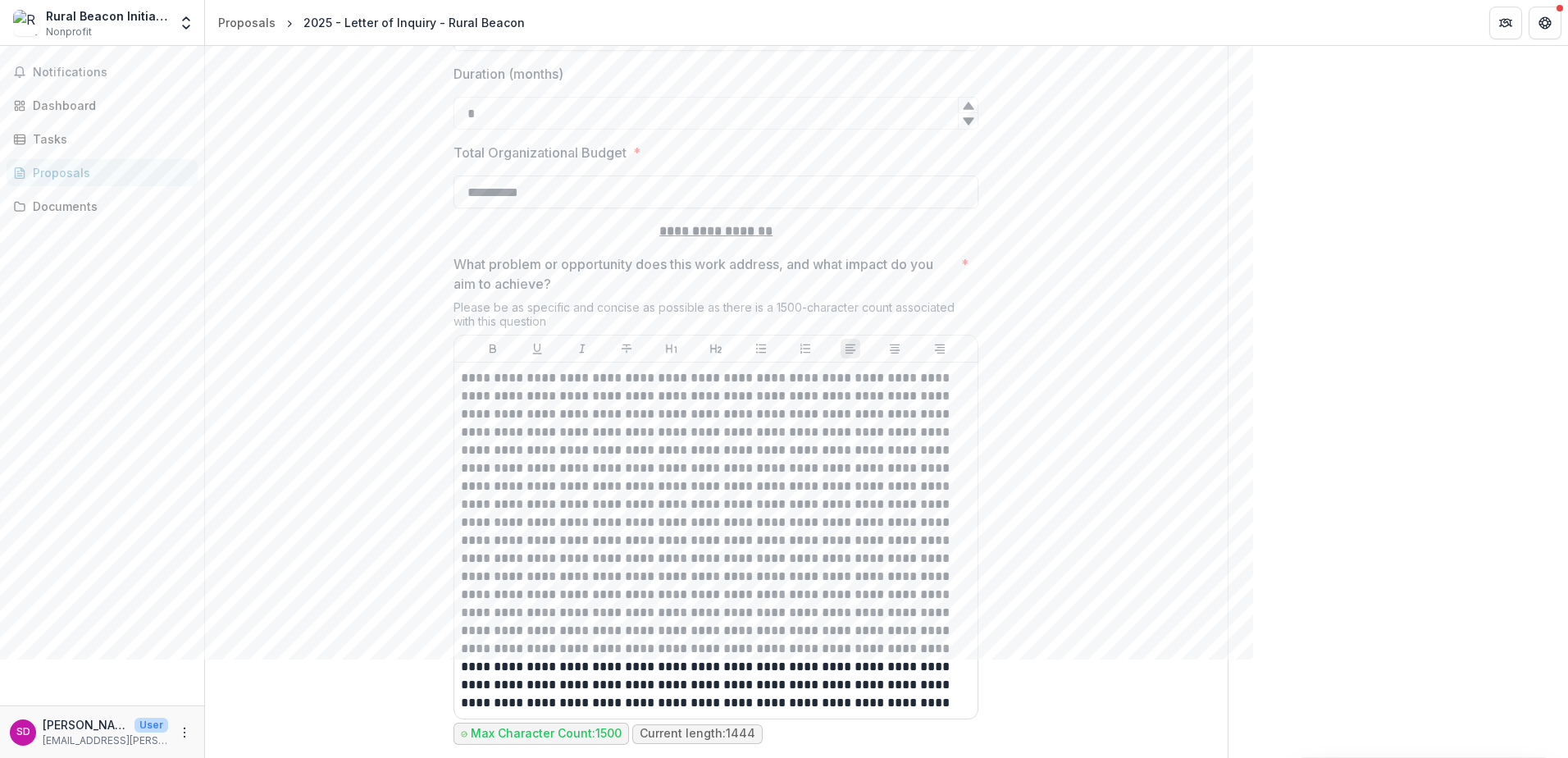
scroll to position [2552, 0]
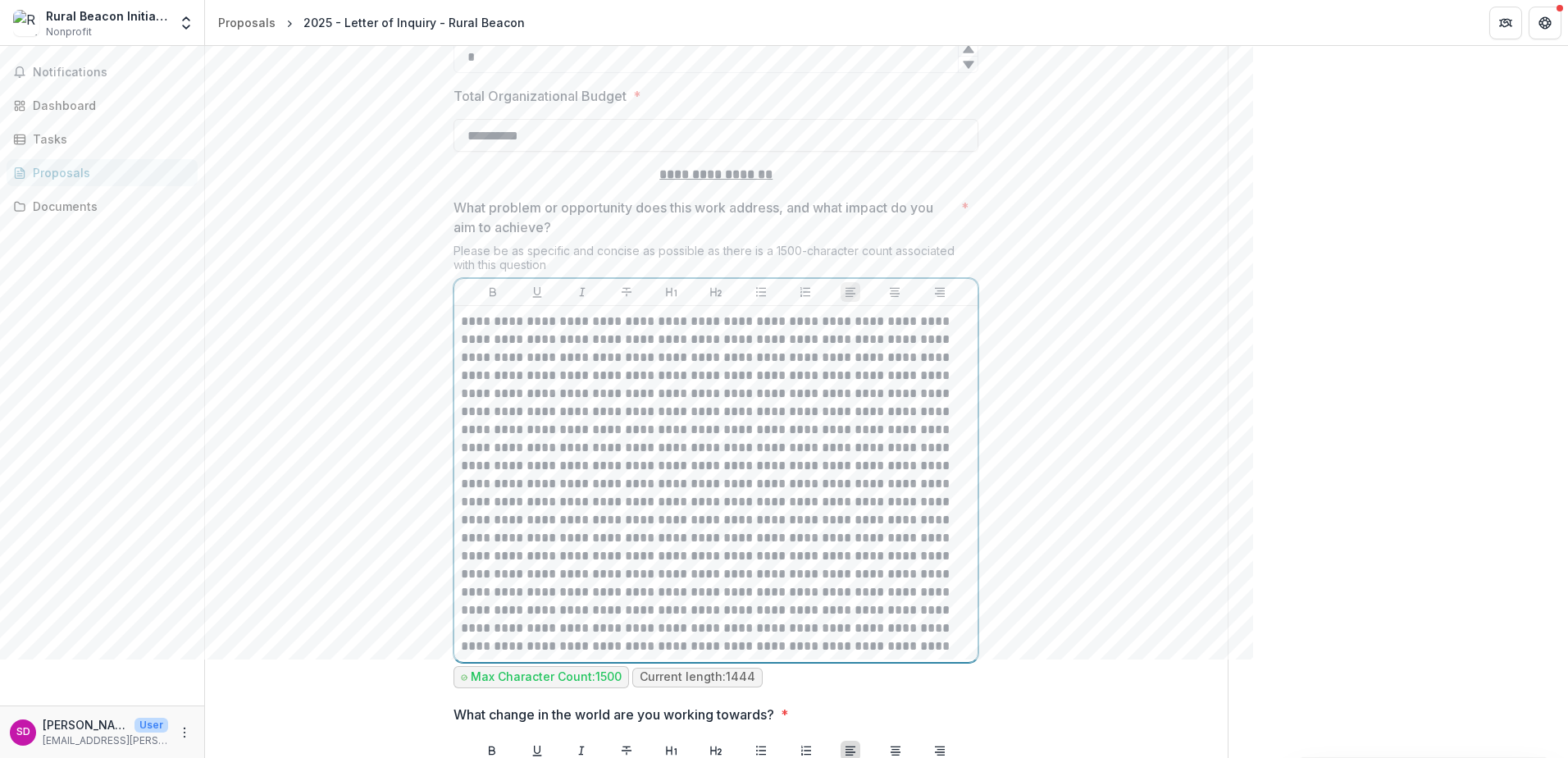
click at [695, 655] on p at bounding box center [716, 483] width 510 height 343
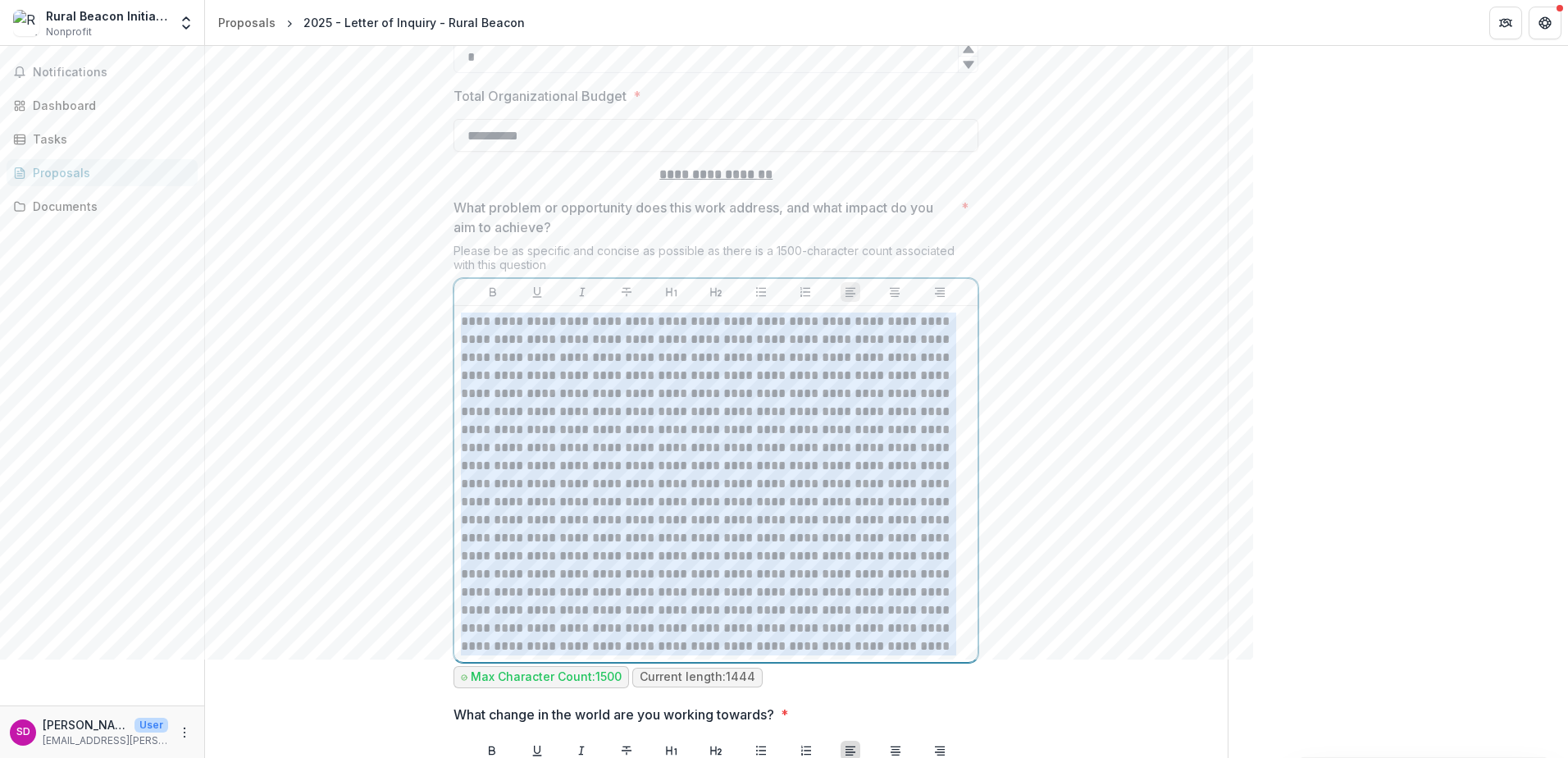
drag, startPoint x: 687, startPoint y: 665, endPoint x: 458, endPoint y: 337, distance: 400.0
click at [458, 337] on div at bounding box center [716, 483] width 524 height 356
copy p "**********"
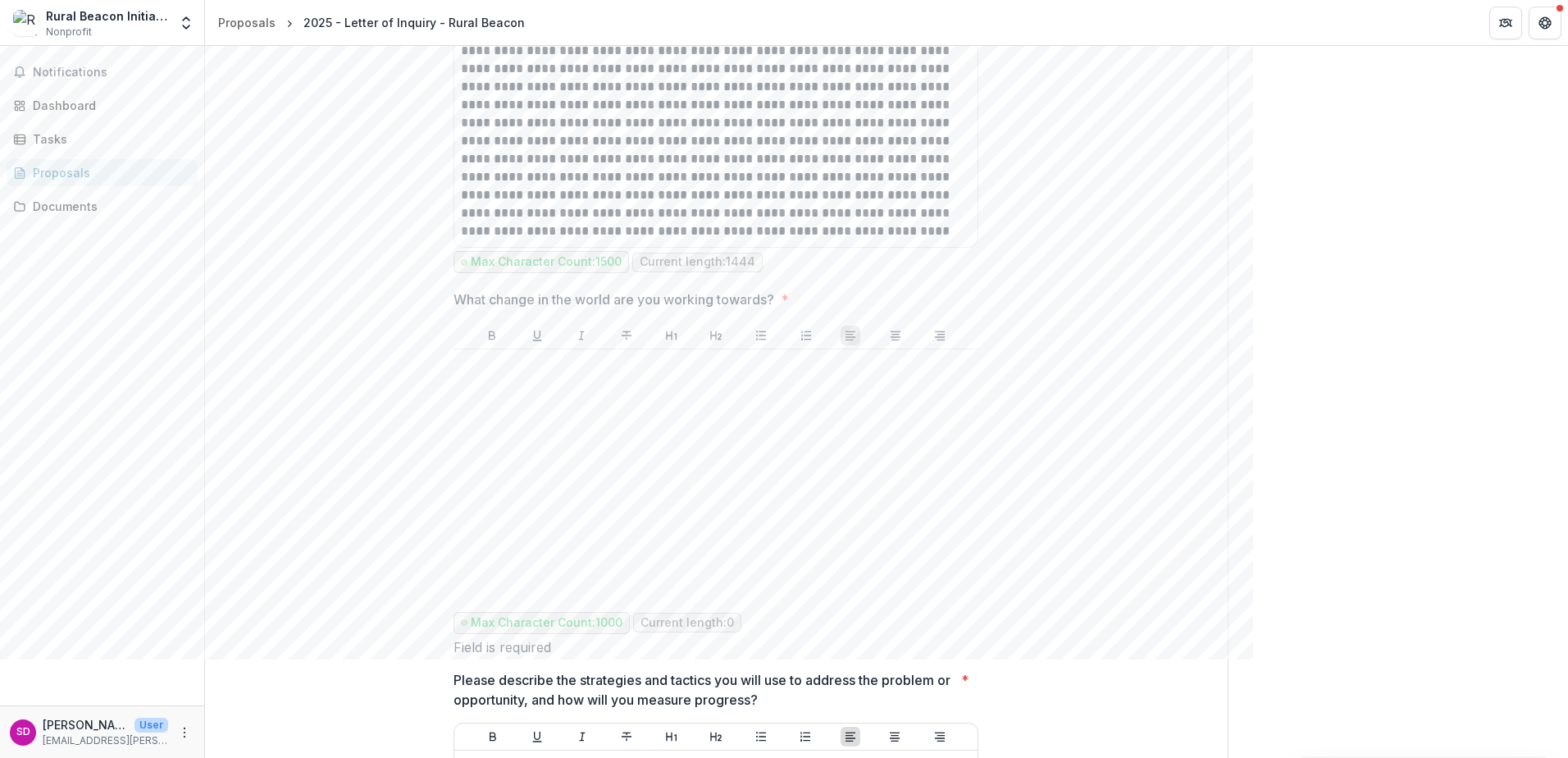
scroll to position [3208, 0]
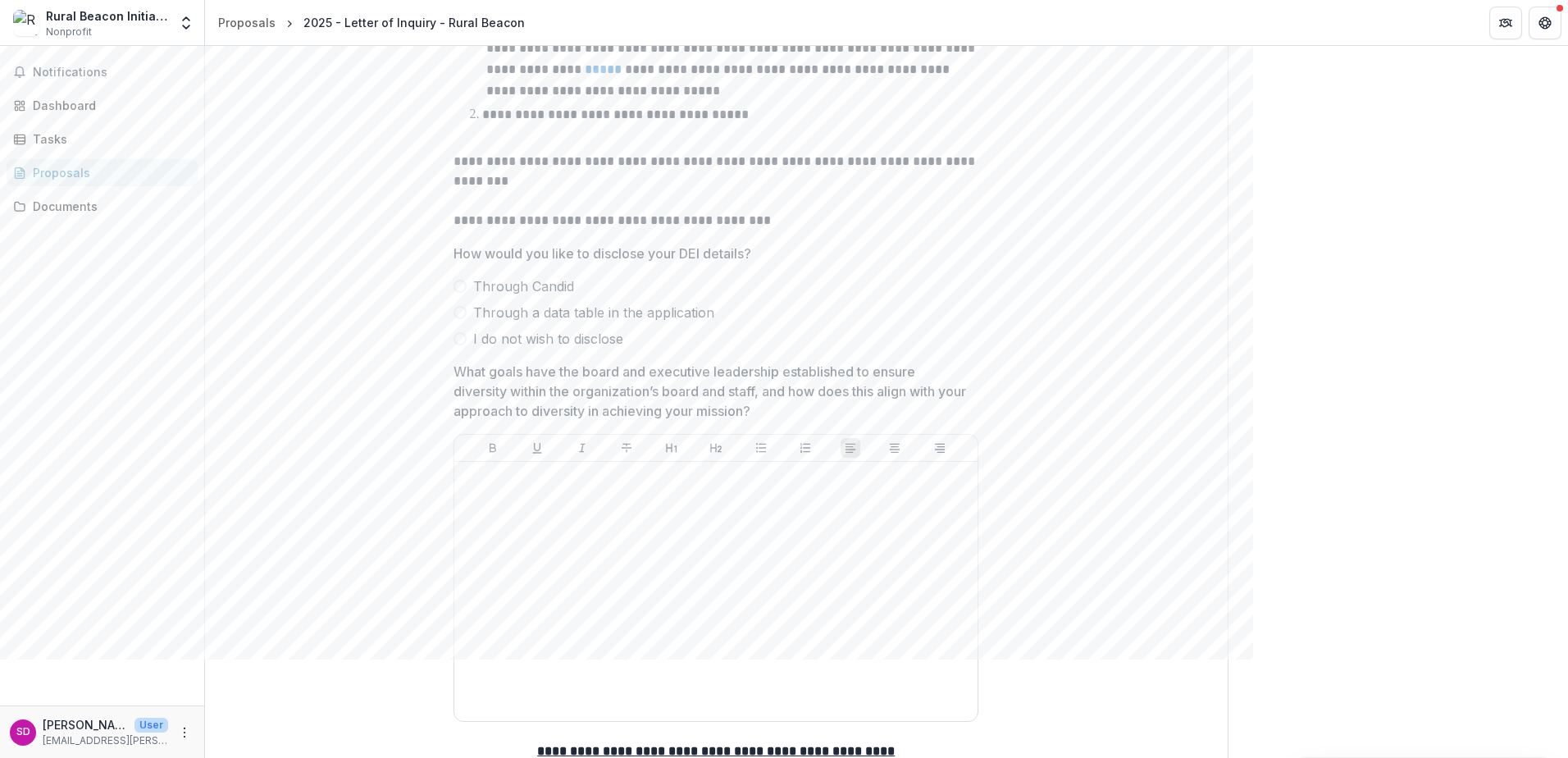
scroll to position [8866, 0]
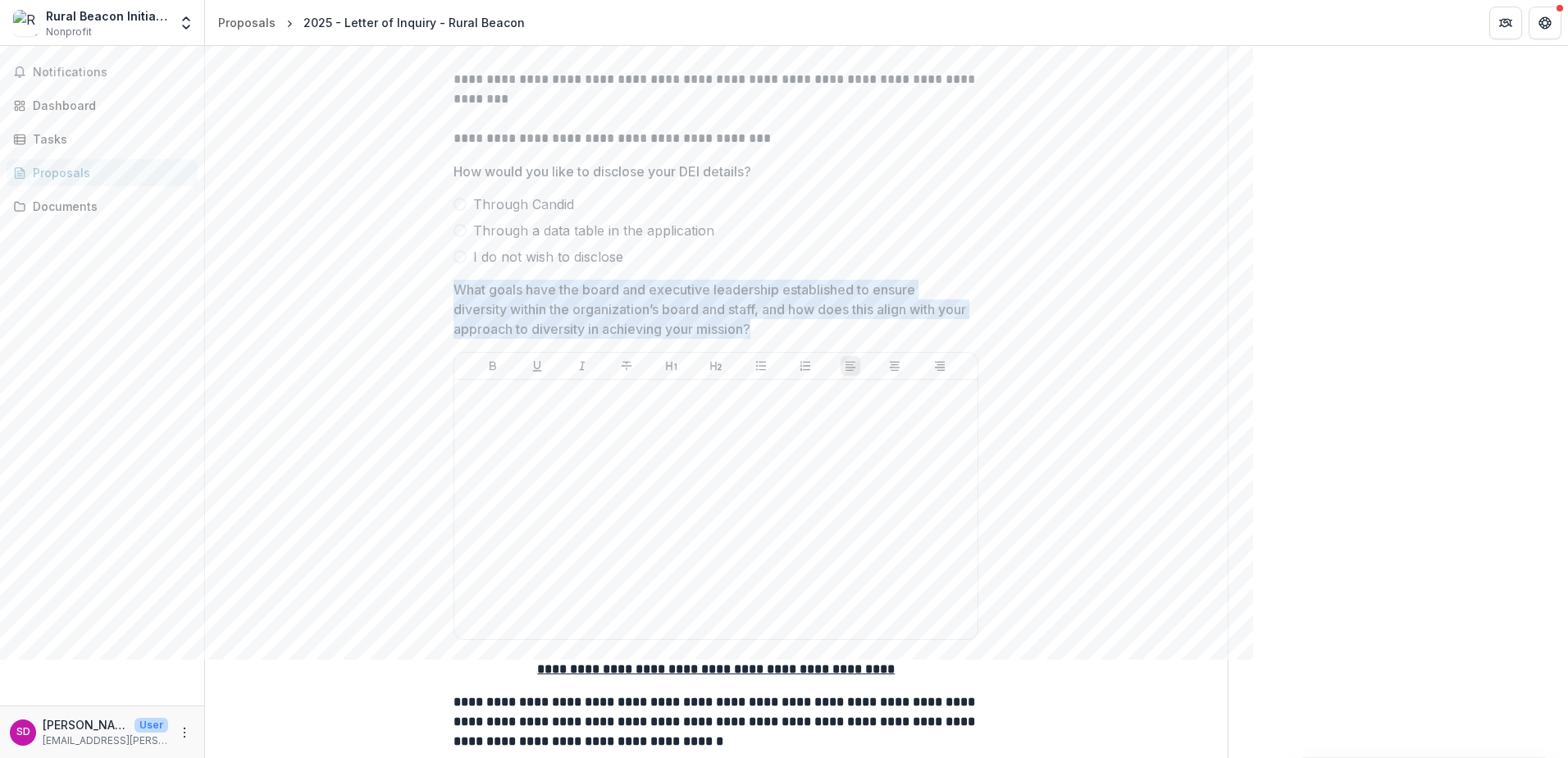
drag, startPoint x: 452, startPoint y: 304, endPoint x: 830, endPoint y: 339, distance: 379.6
click at [830, 338] on p "What goals have the board and executive leadership established to ensure divers…" at bounding box center [710, 309] width 515 height 59
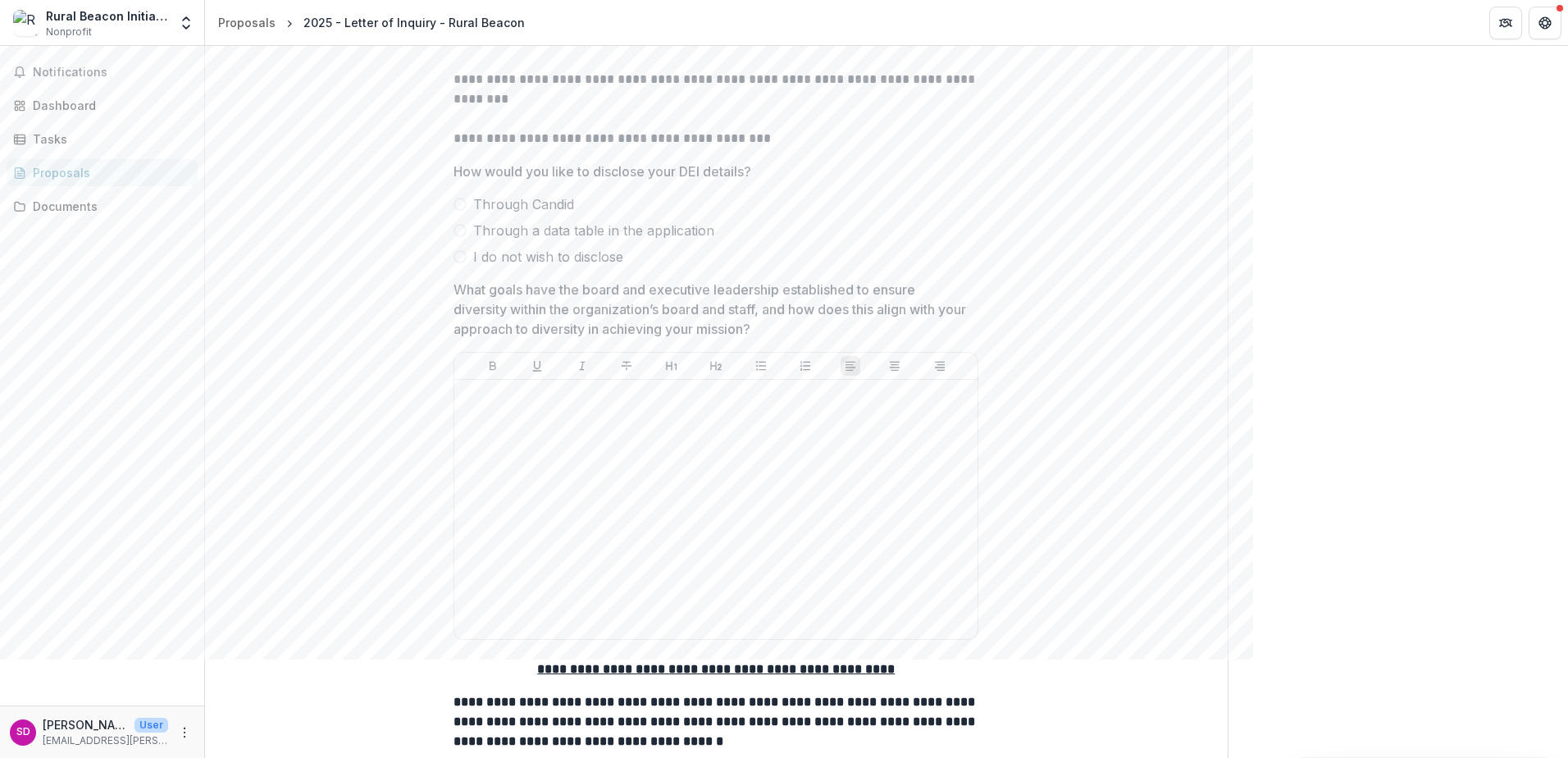
click at [780, 338] on p "What goals have the board and executive leadership established to ensure divers…" at bounding box center [710, 309] width 515 height 59
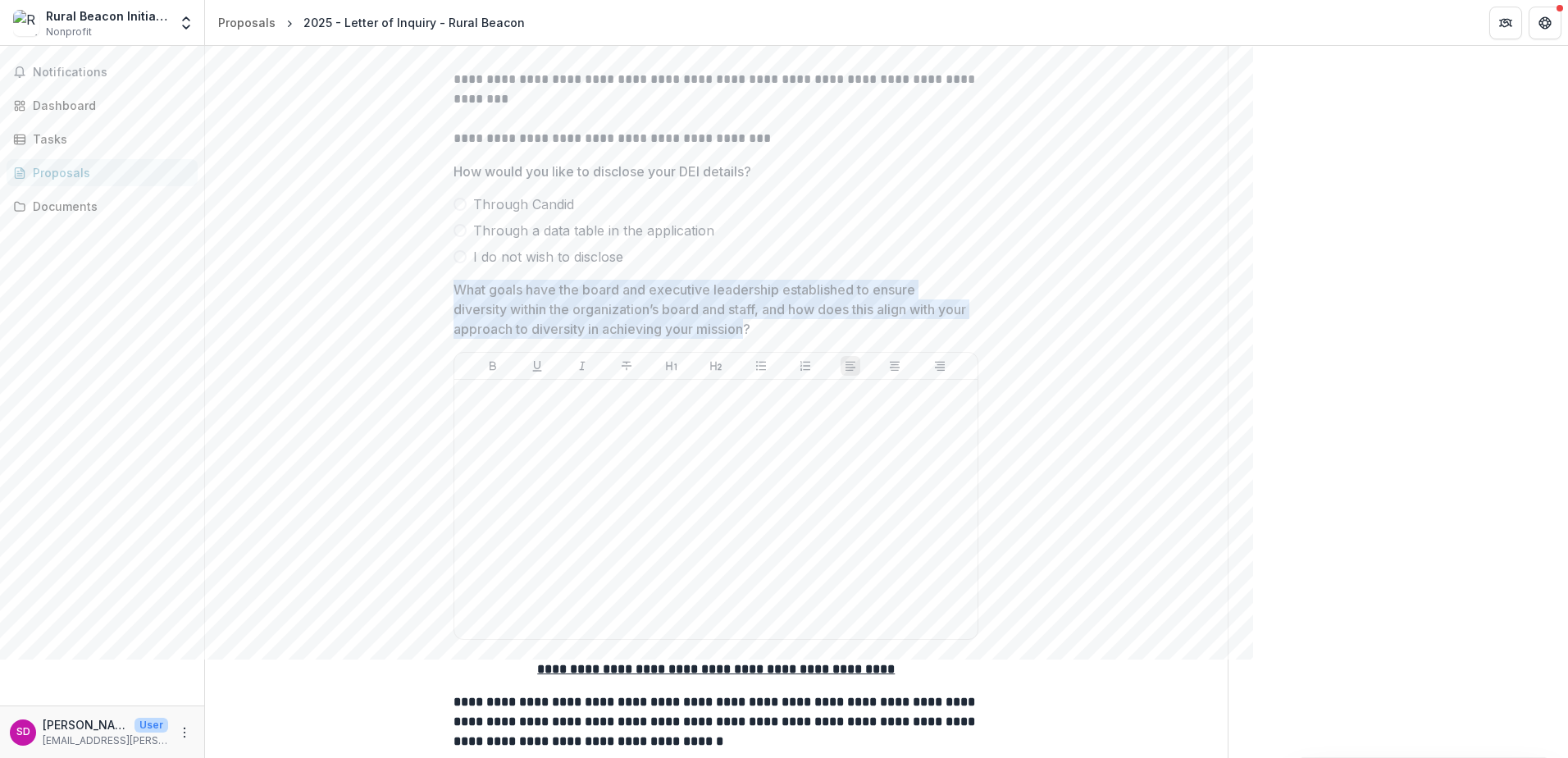
drag, startPoint x: 781, startPoint y: 342, endPoint x: 453, endPoint y: 307, distance: 329.9
click at [454, 307] on p "What goals have the board and executive leadership established to ensure divers…" at bounding box center [710, 309] width 515 height 59
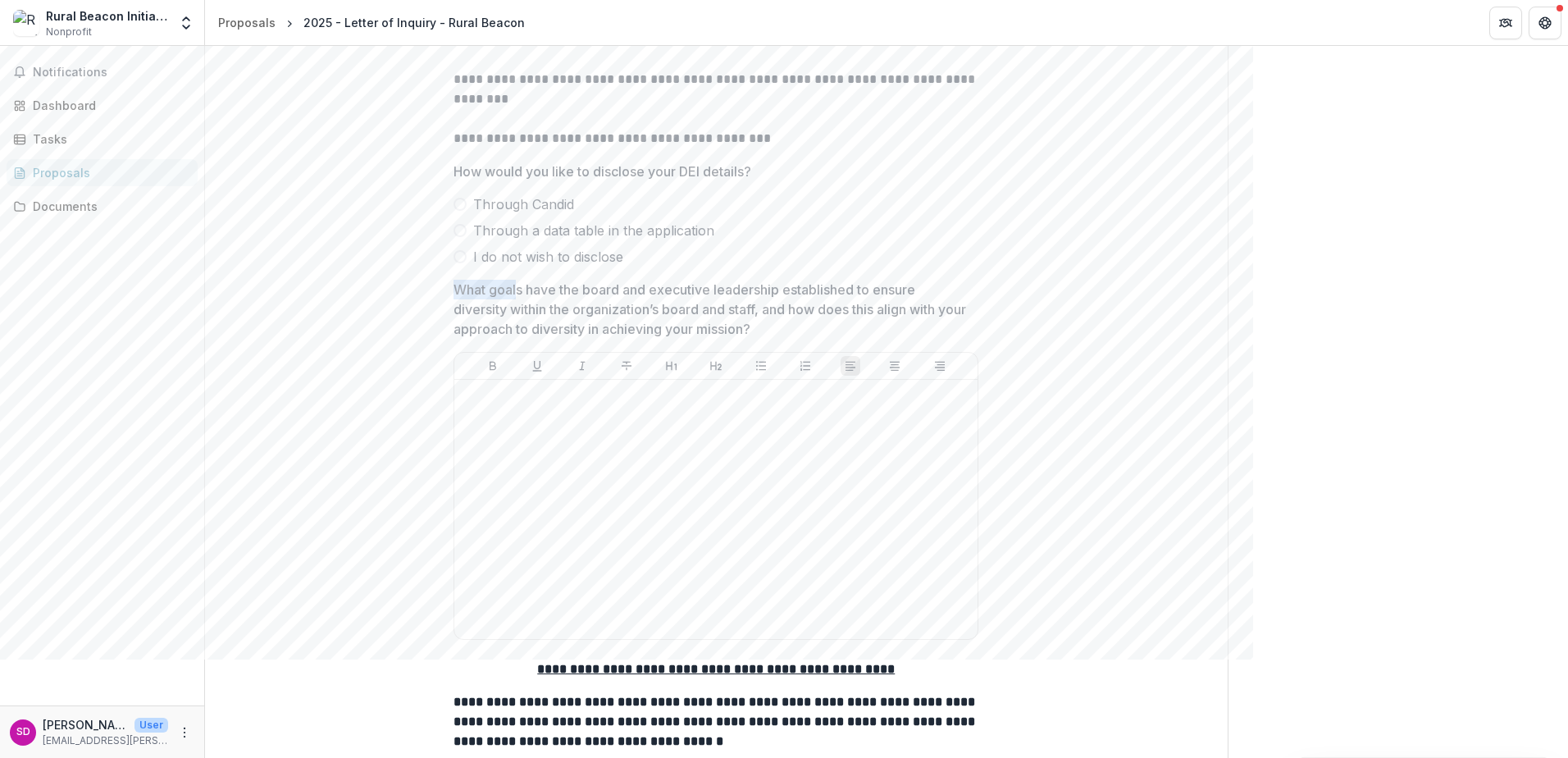
drag, startPoint x: 456, startPoint y: 306, endPoint x: 517, endPoint y: 312, distance: 61.3
click at [517, 312] on p "What goals have the board and executive leadership established to ensure divers…" at bounding box center [710, 309] width 515 height 59
click at [534, 318] on p "What goals have the board and executive leadership established to ensure divers…" at bounding box center [710, 309] width 515 height 59
click at [536, 320] on p "What goals have the board and executive leadership established to ensure divers…" at bounding box center [710, 309] width 515 height 59
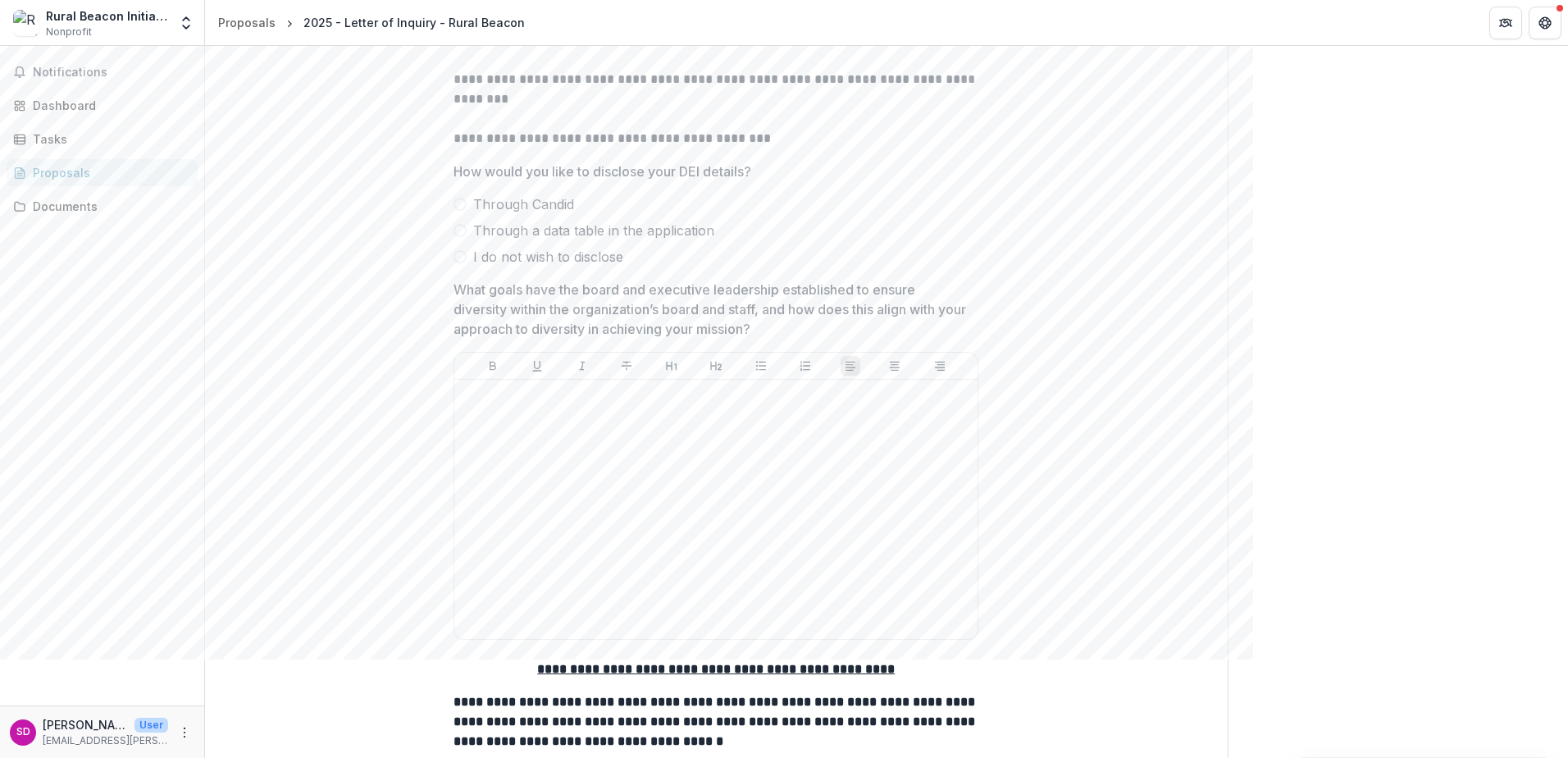
click at [536, 320] on p "What goals have the board and executive leadership established to ensure divers…" at bounding box center [710, 309] width 515 height 59
drag, startPoint x: 526, startPoint y: 319, endPoint x: 506, endPoint y: 315, distance: 20.4
click at [506, 315] on p "What goals have the board and executive leadership established to ensure divers…" at bounding box center [710, 309] width 515 height 59
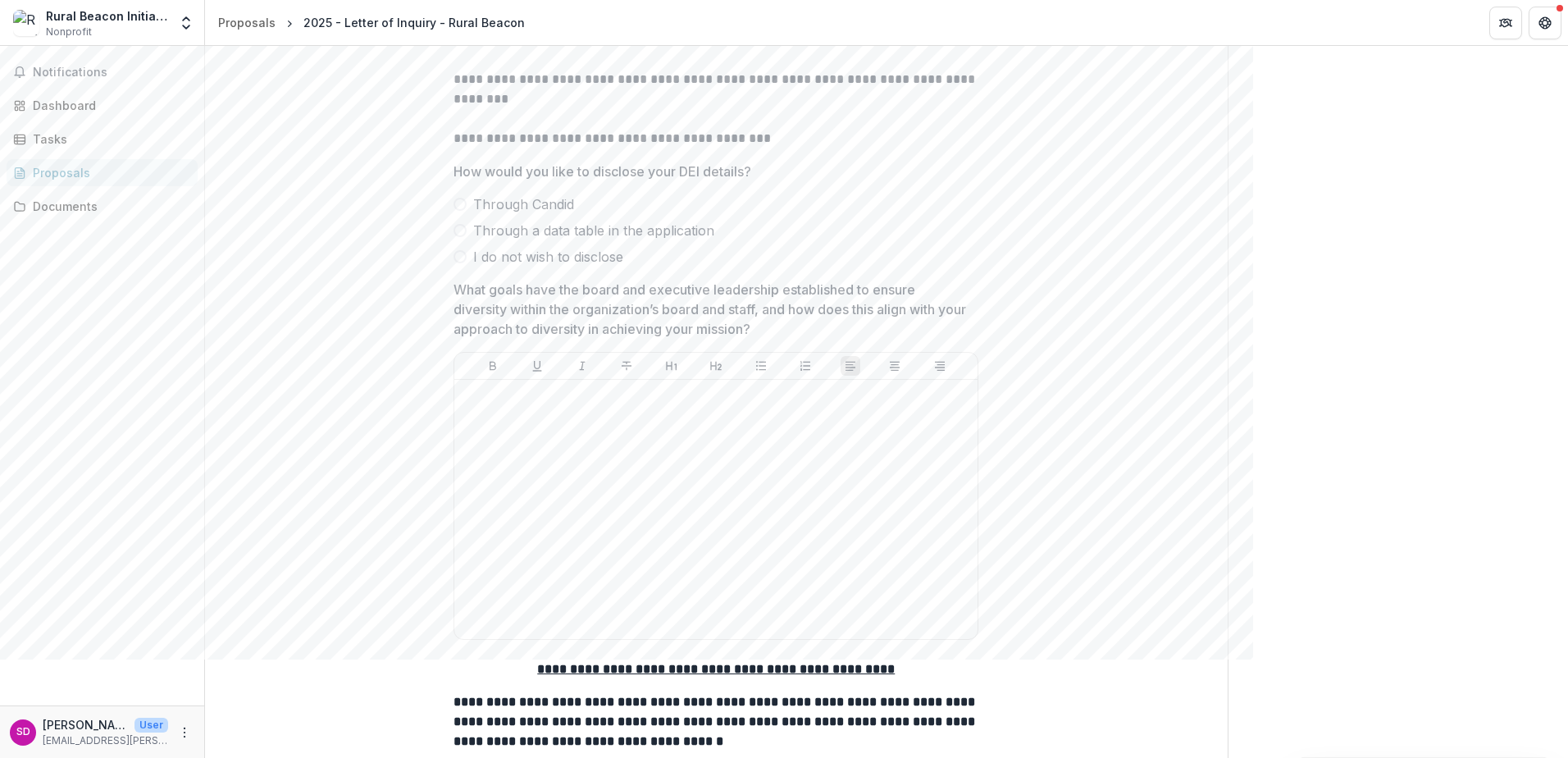
click at [504, 314] on p "What goals have the board and executive leadership established to ensure divers…" at bounding box center [710, 309] width 515 height 59
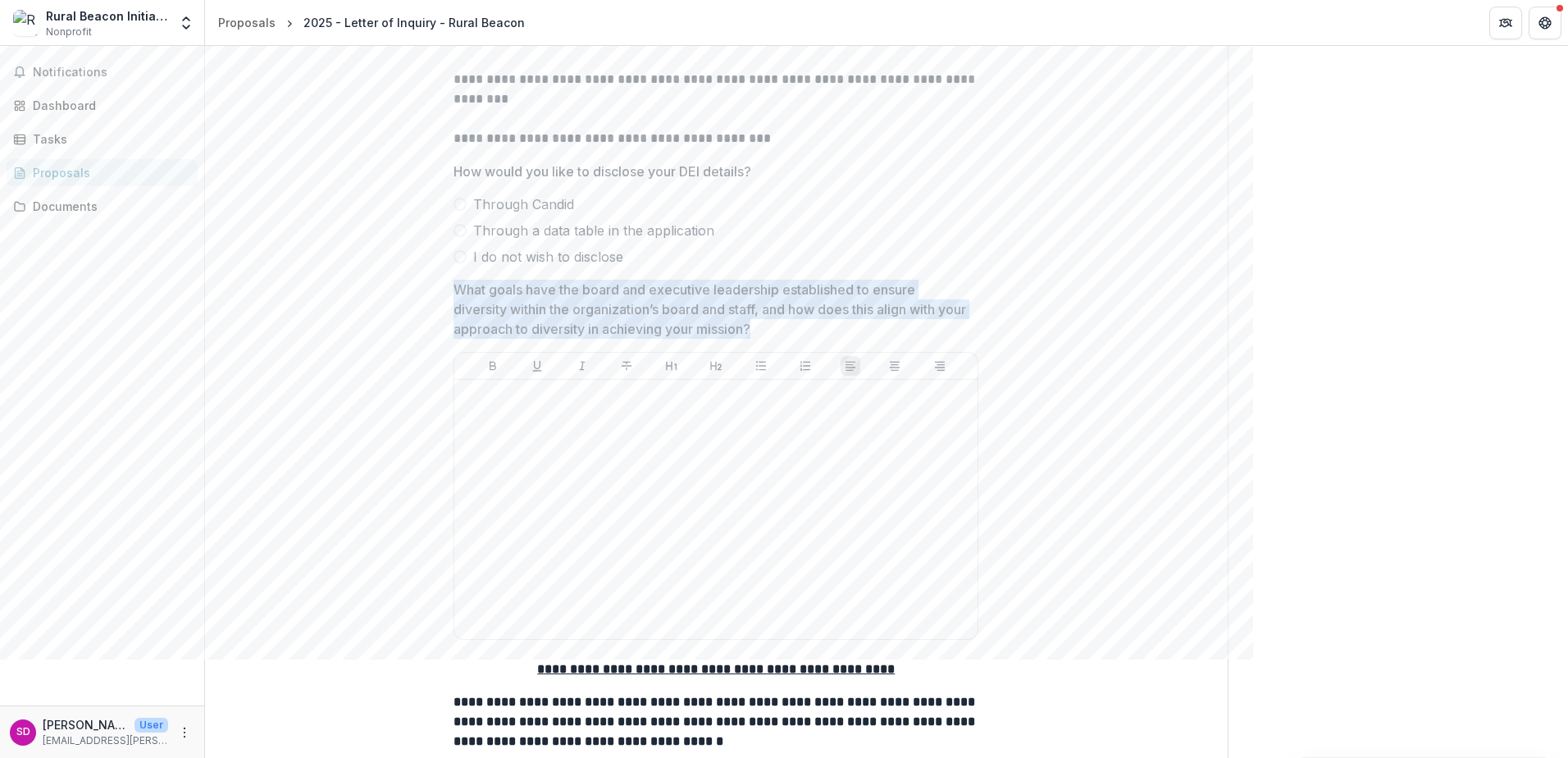
drag, startPoint x: 456, startPoint y: 304, endPoint x: 783, endPoint y: 336, distance: 328.6
click at [783, 336] on p "What goals have the board and executive leadership established to ensure divers…" at bounding box center [710, 309] width 515 height 59
drag, startPoint x: 781, startPoint y: 337, endPoint x: 454, endPoint y: 302, distance: 328.9
click at [454, 302] on p "What goals have the board and executive leadership established to ensure divers…" at bounding box center [710, 309] width 515 height 59
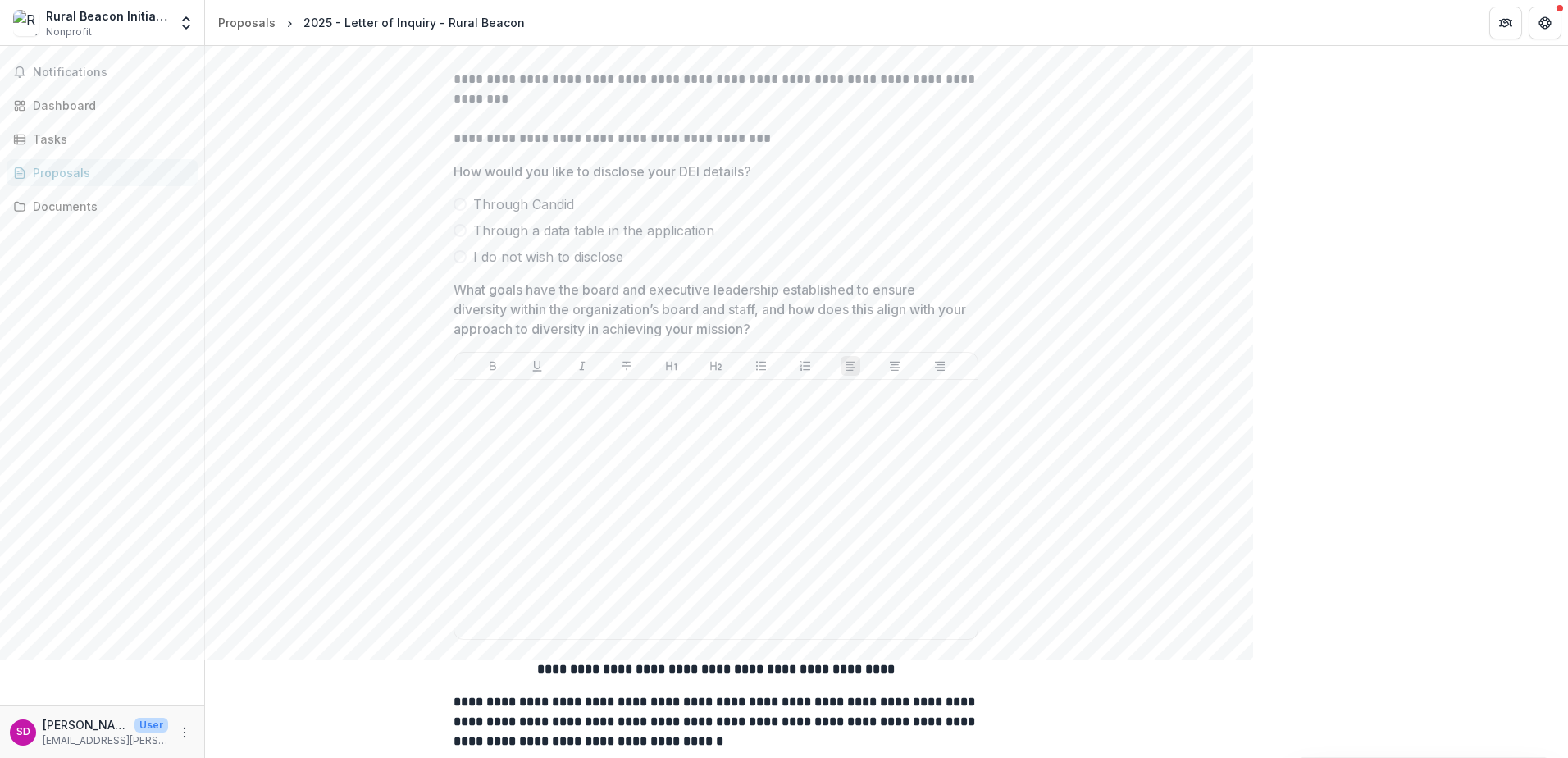
drag, startPoint x: 493, startPoint y: 302, endPoint x: 1072, endPoint y: 352, distance: 581.2
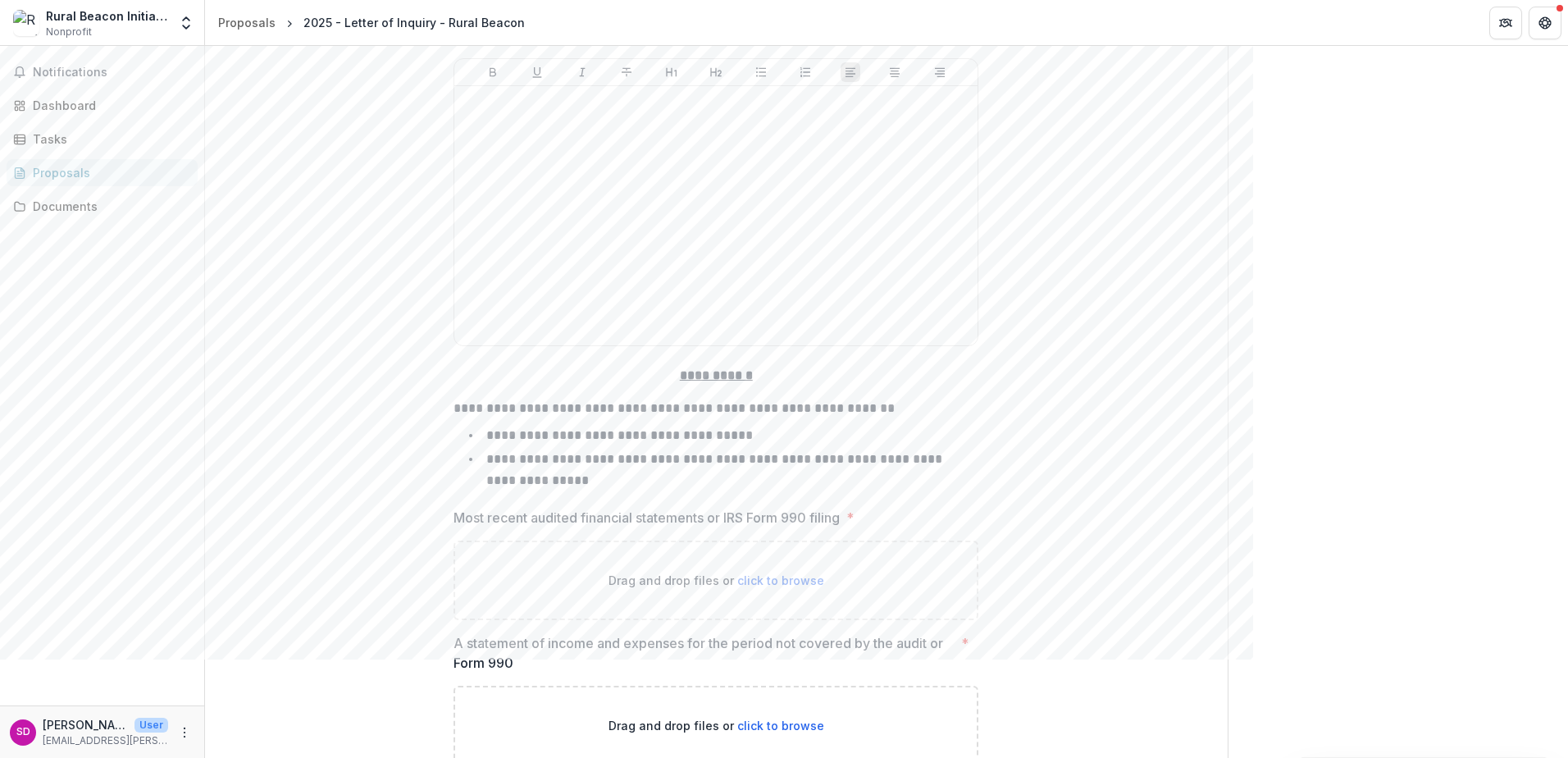
scroll to position [10505, 0]
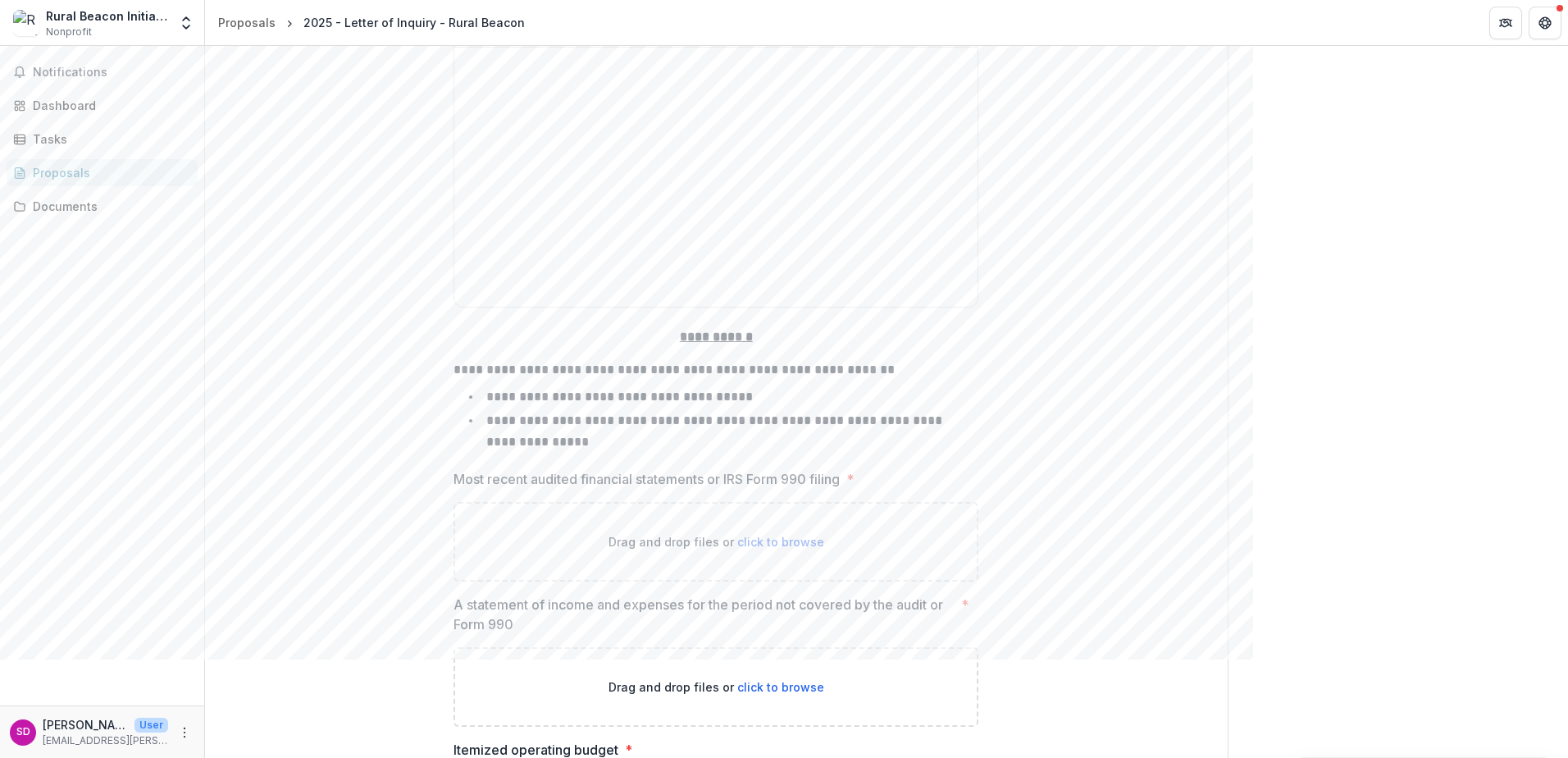
click at [460, 489] on p "Most recent audited financial statements or IRS Form 990 filing" at bounding box center [647, 479] width 386 height 19
click at [454, 489] on p "Most recent audited financial statements or IRS Form 990 filing" at bounding box center [647, 479] width 386 height 19
drag, startPoint x: 454, startPoint y: 492, endPoint x: 856, endPoint y: 496, distance: 402.0
click at [856, 489] on label "Most recent audited financial statements or IRS Form 990 filing *" at bounding box center [710, 479] width 515 height 19
drag, startPoint x: 856, startPoint y: 496, endPoint x: 725, endPoint y: 487, distance: 131.3
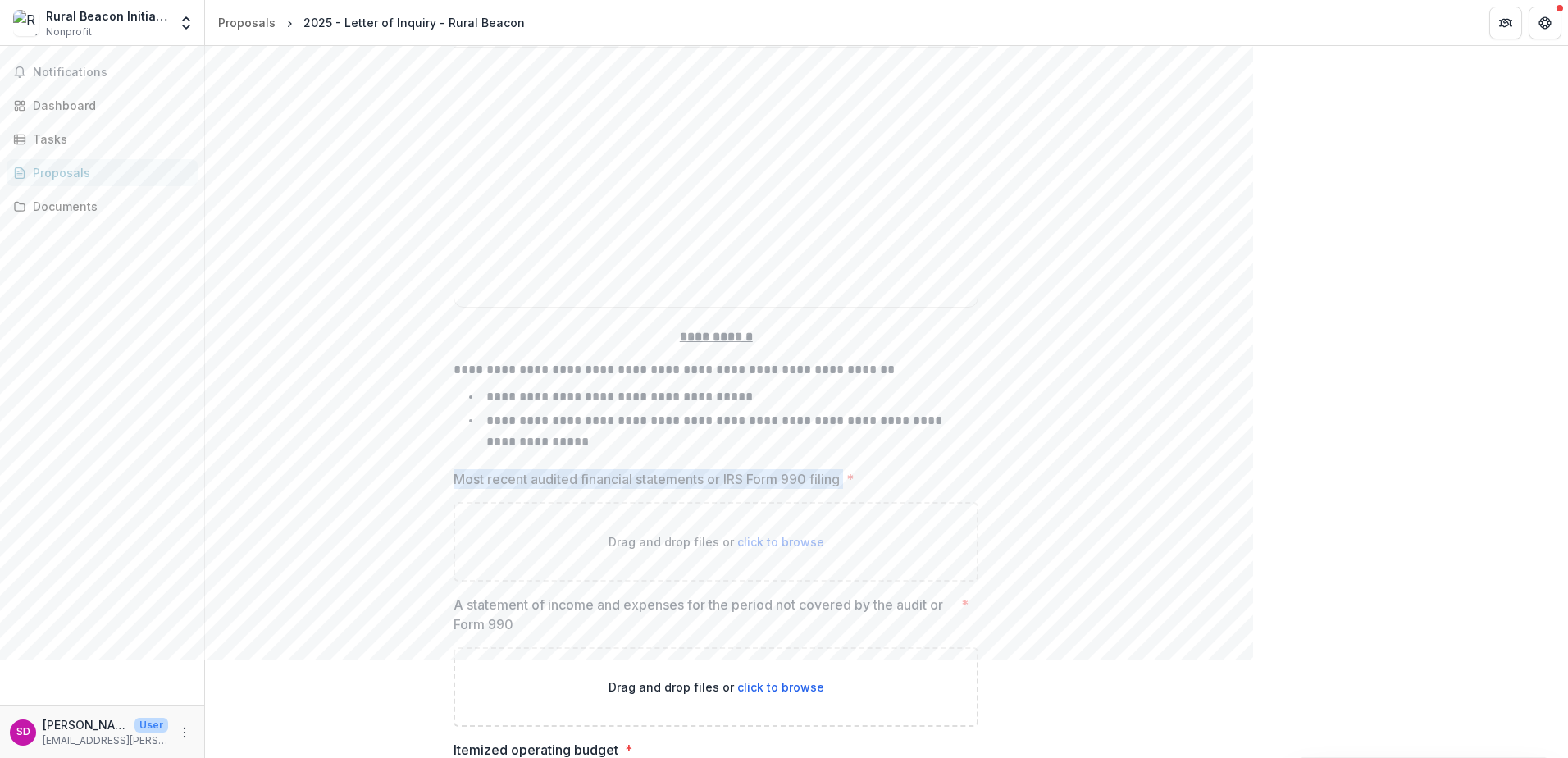
copy p "Most recent audited financial statements or IRS Form 990 filing"
click at [523, 634] on p "A statement of income and expenses for the period not covered by the audit or F…" at bounding box center [704, 614] width 501 height 39
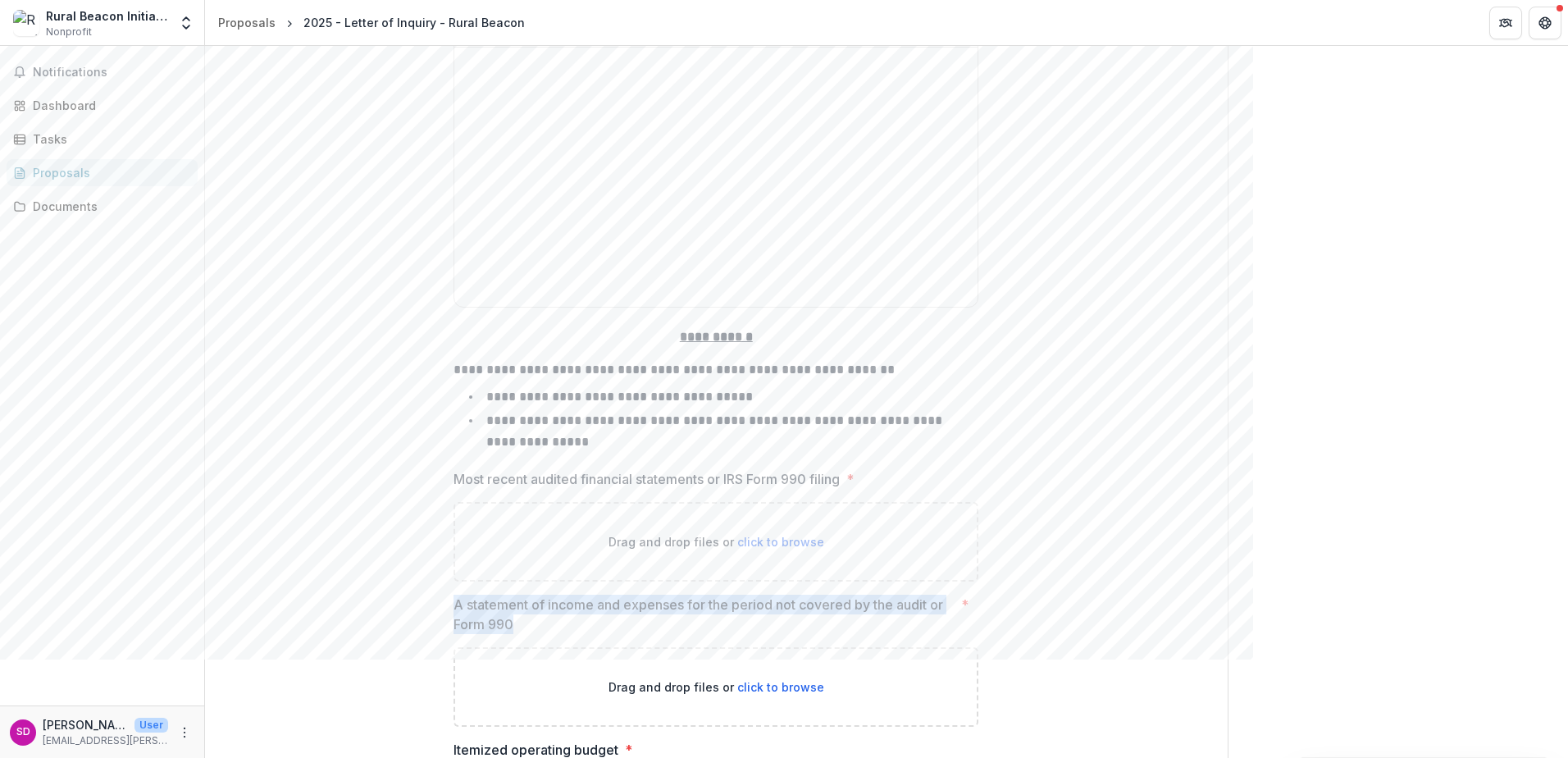
drag, startPoint x: 512, startPoint y: 636, endPoint x: 453, endPoint y: 618, distance: 61.7
click at [454, 618] on p "A statement of income and expenses for the period not covered by the audit or F…" at bounding box center [704, 614] width 501 height 39
drag, startPoint x: 453, startPoint y: 618, endPoint x: 479, endPoint y: 616, distance: 26.1
copy p "A statement of income and expenses for the period not covered by the audit or F…"
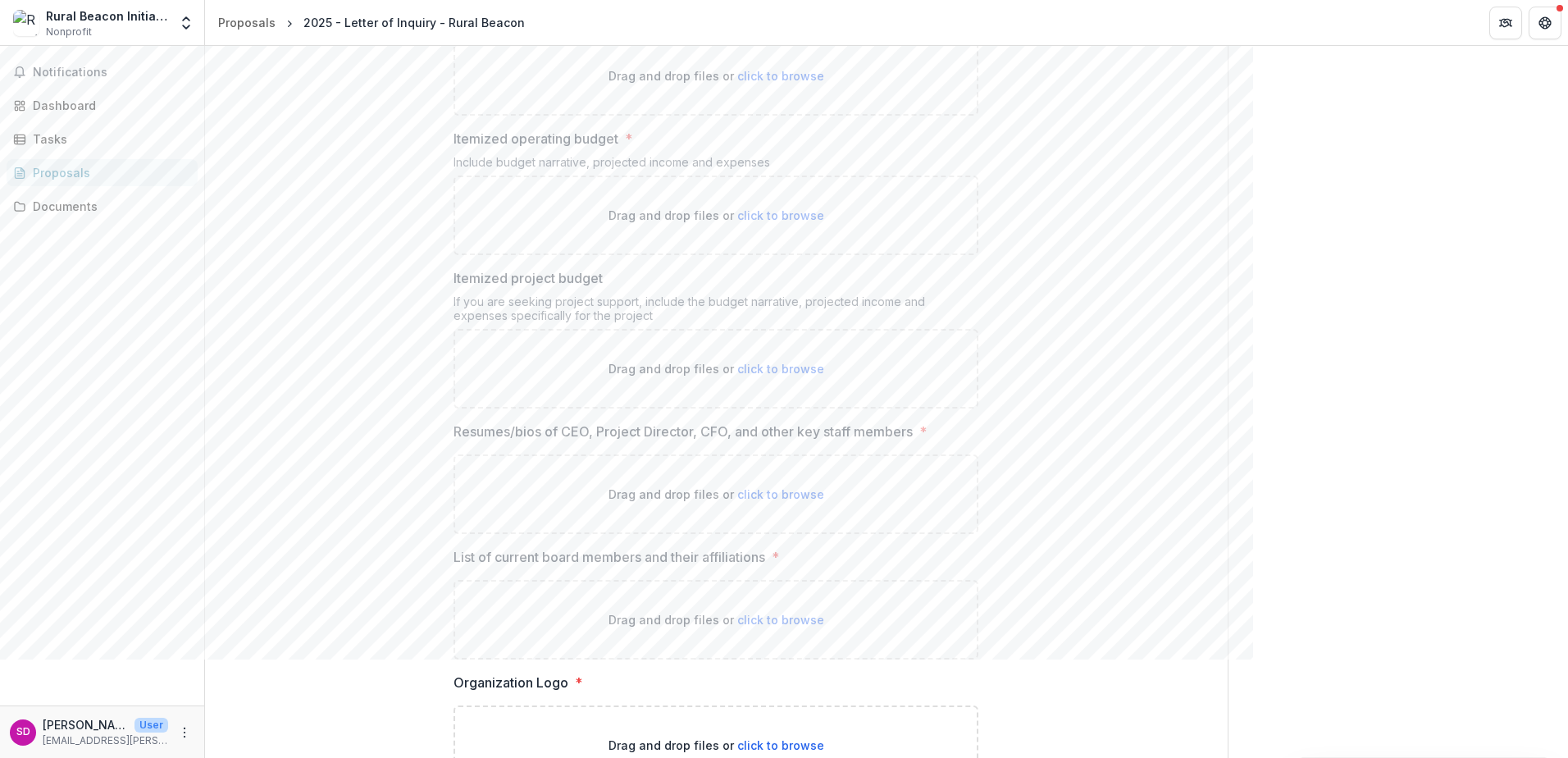
scroll to position [11114, 0]
click at [454, 443] on p "Resumes/bios of CEO, Project Director, CFO, and other key staff members" at bounding box center [683, 433] width 460 height 19
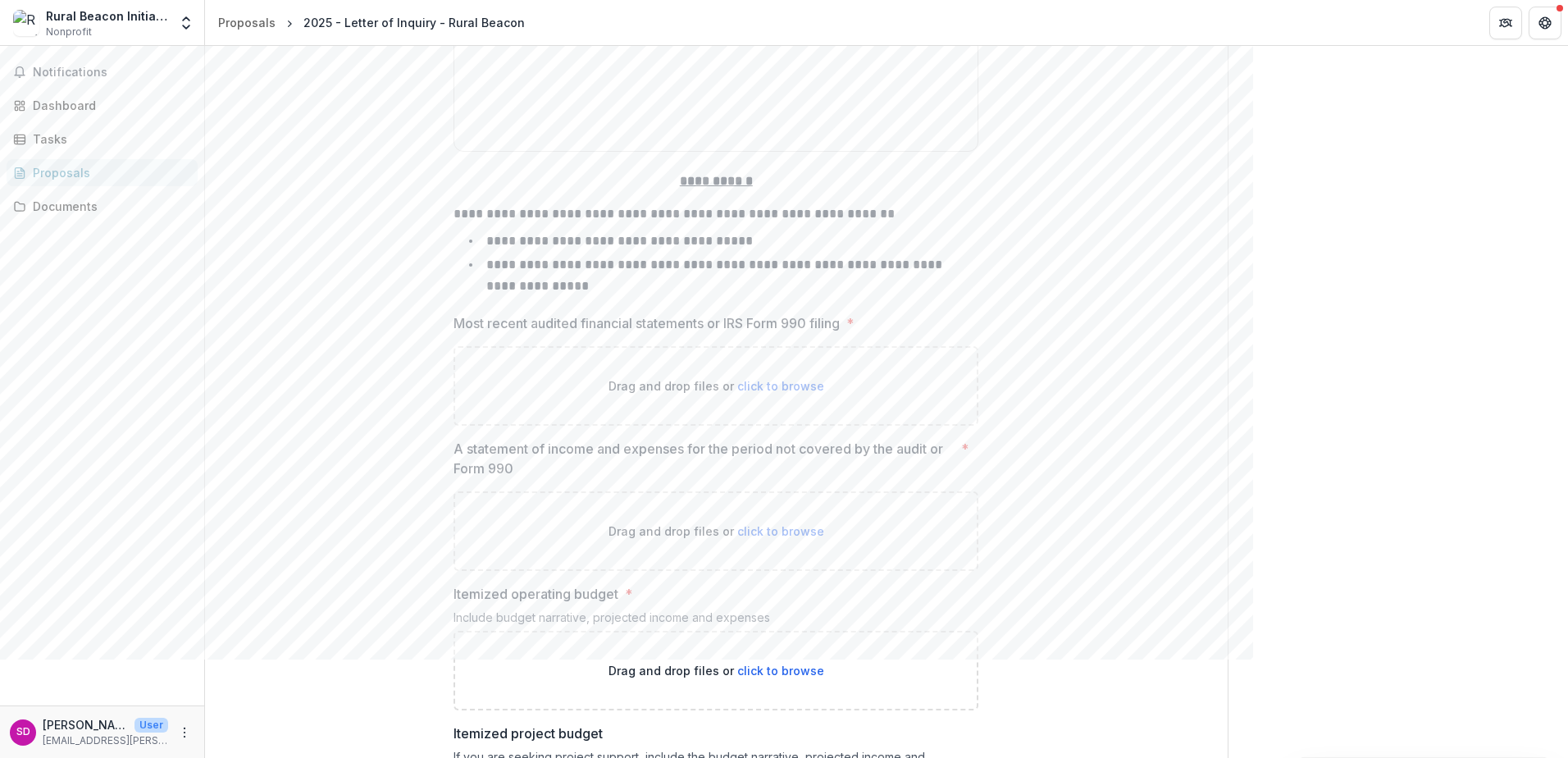
scroll to position [10623, 0]
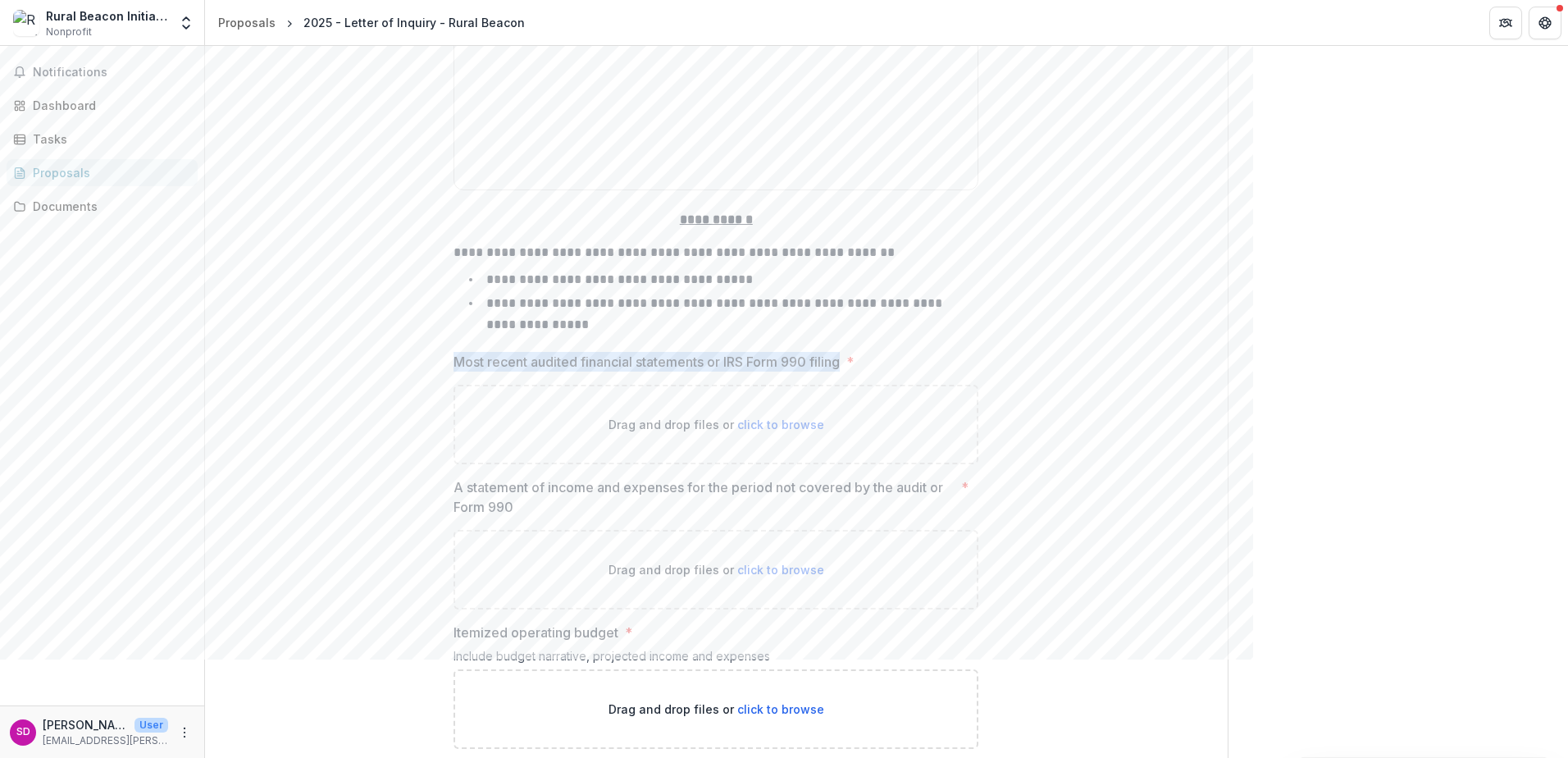
drag, startPoint x: 453, startPoint y: 371, endPoint x: 837, endPoint y: 371, distance: 384.0
click at [840, 371] on p "Most recent audited financial statements or IRS Form 990 filing" at bounding box center [647, 361] width 386 height 19
drag, startPoint x: 837, startPoint y: 371, endPoint x: 742, endPoint y: 373, distance: 95.0
copy p "Most recent audited financial statements or IRS Form 990 filin"
